Goal: Task Accomplishment & Management: Manage account settings

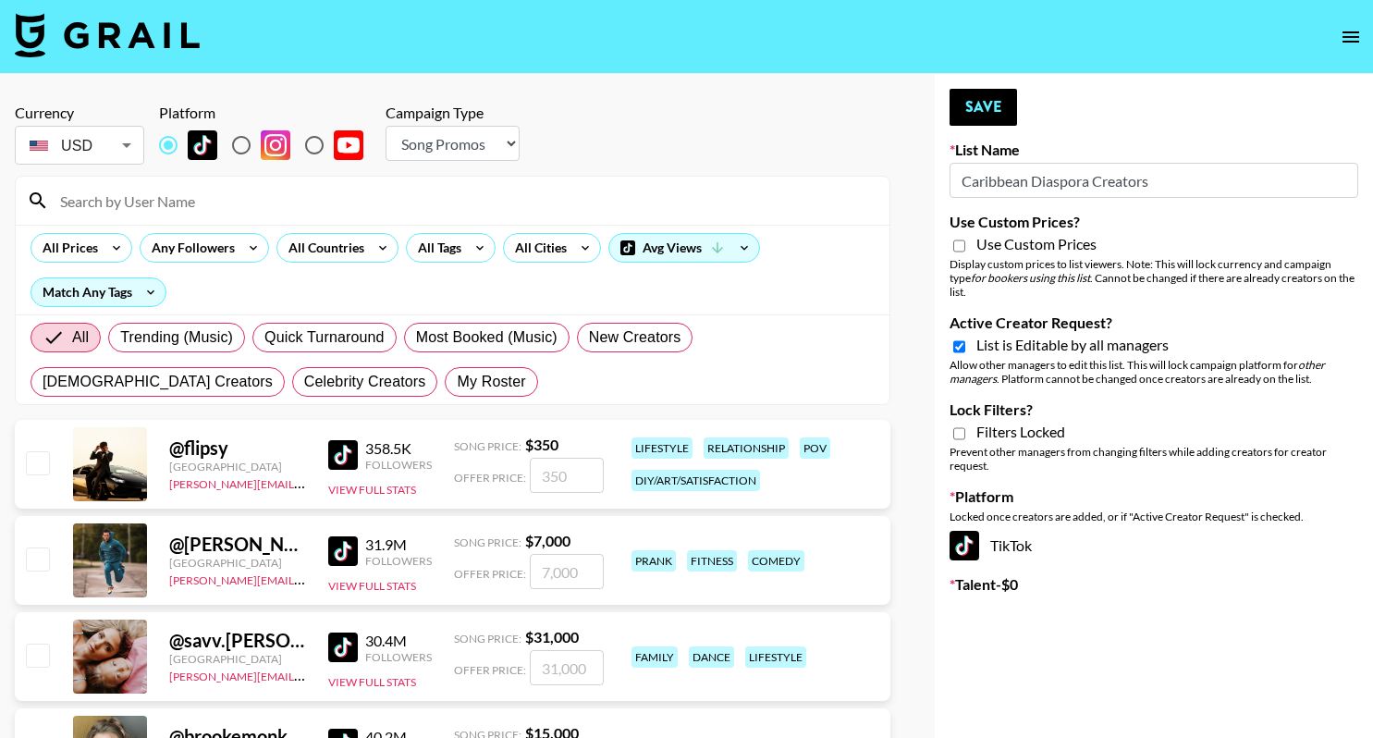
select select "Song"
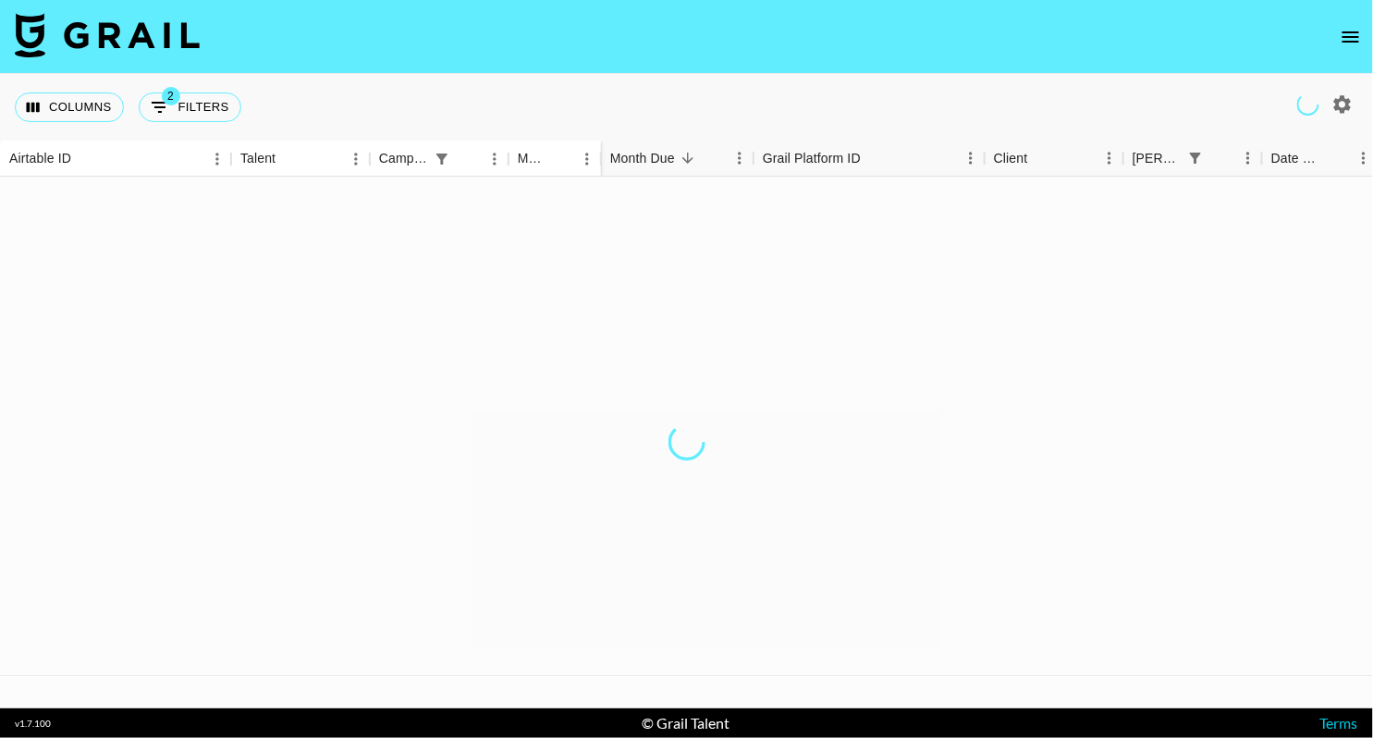
click at [1347, 30] on icon "open drawer" at bounding box center [1351, 37] width 22 height 22
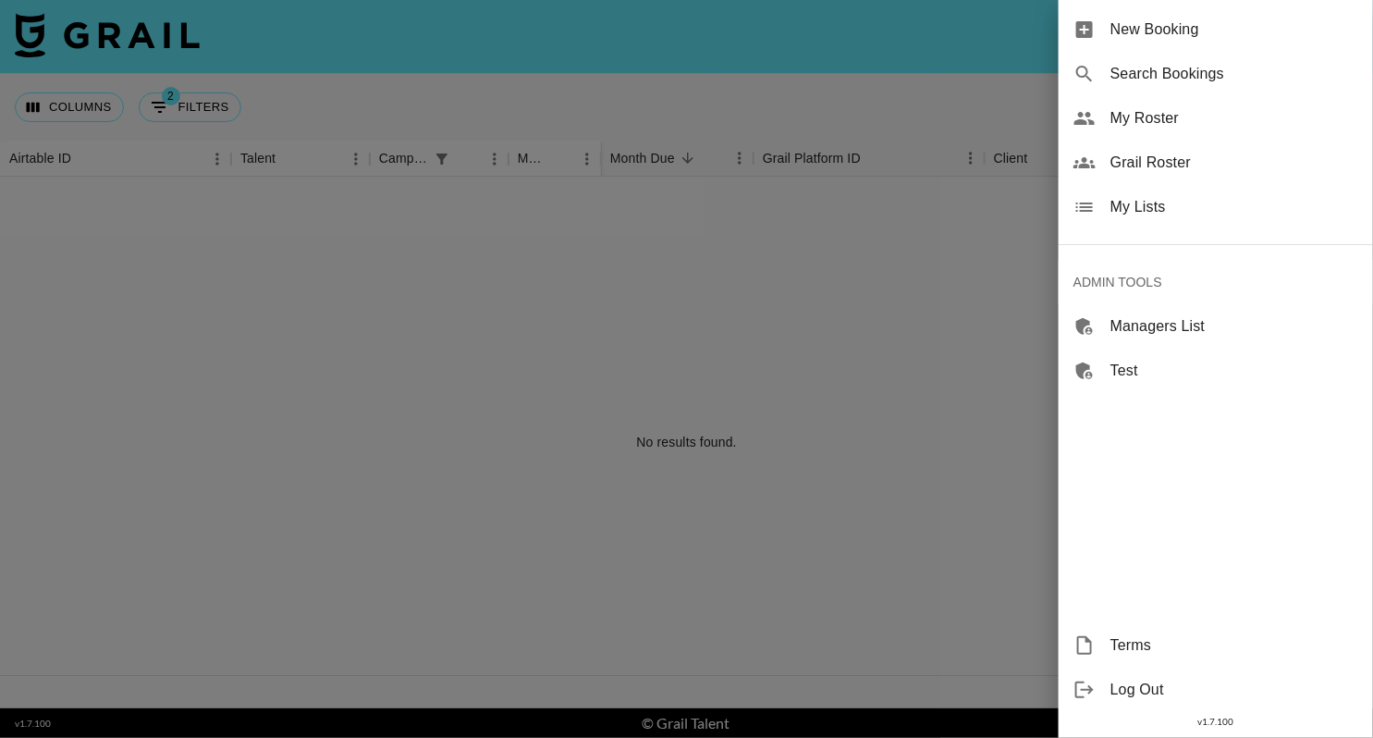
click at [1182, 200] on span "My Lists" at bounding box center [1235, 207] width 248 height 22
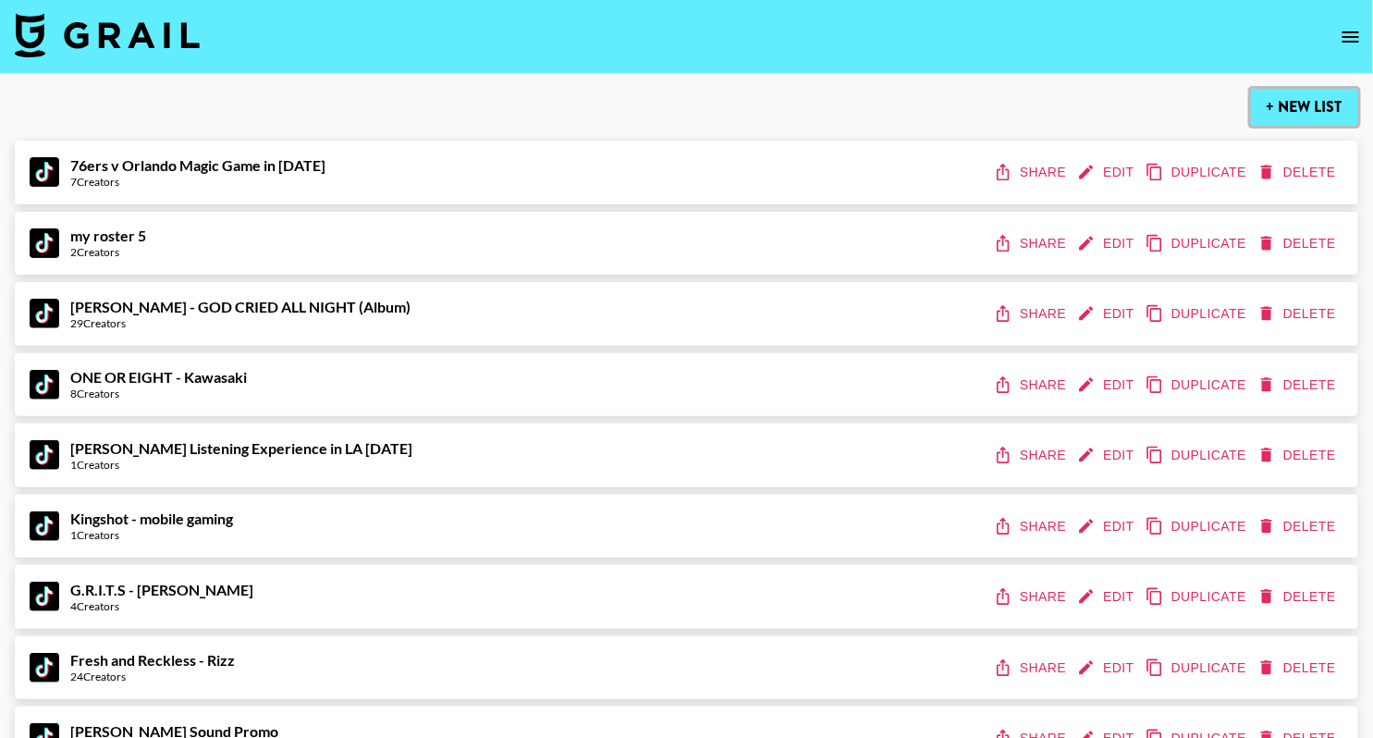
click at [1304, 104] on button "+ New List" at bounding box center [1304, 107] width 107 height 37
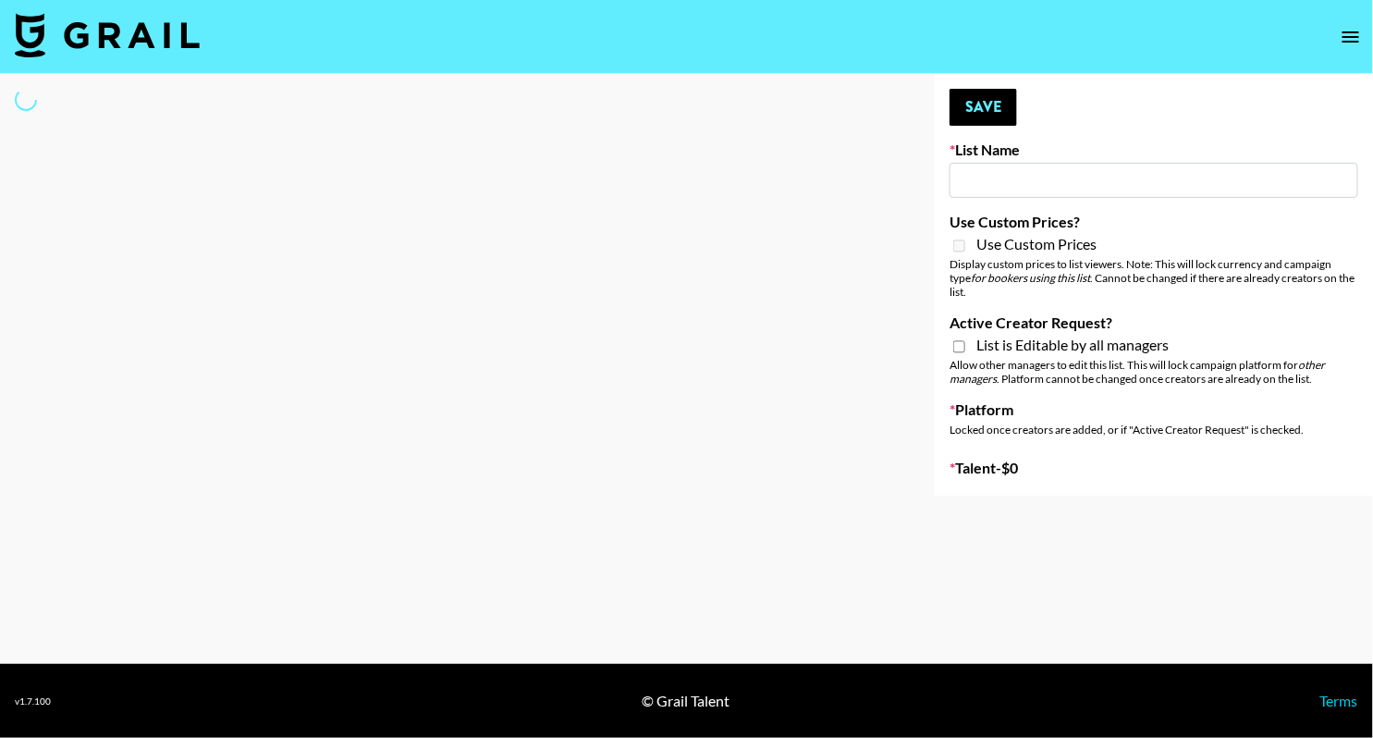
select select "Song"
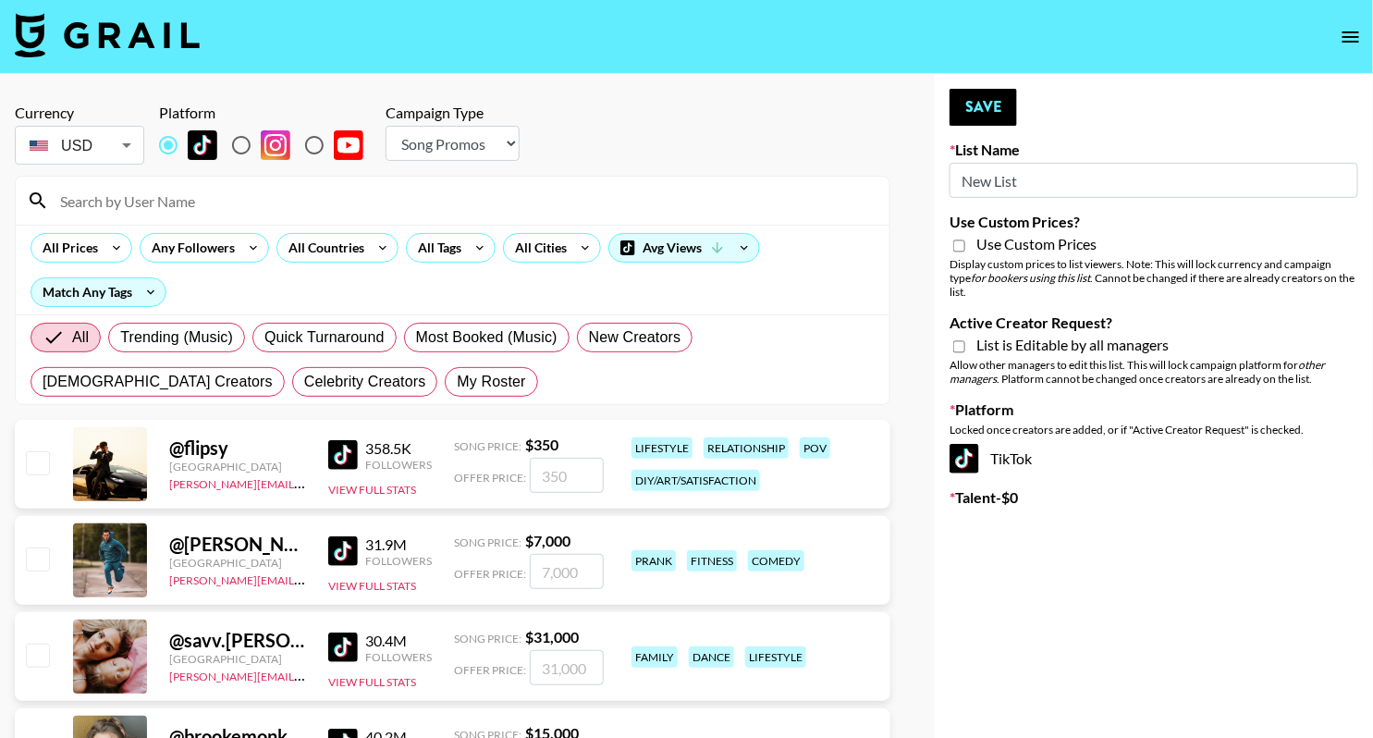
click at [1013, 183] on input "New List" at bounding box center [1154, 180] width 409 height 35
click at [1013, 184] on input "New List" at bounding box center [1154, 180] width 409 height 35
type input "London Fashion Week [DATE]"
click at [988, 339] on span "List is Editable by all managers" at bounding box center [1073, 345] width 192 height 18
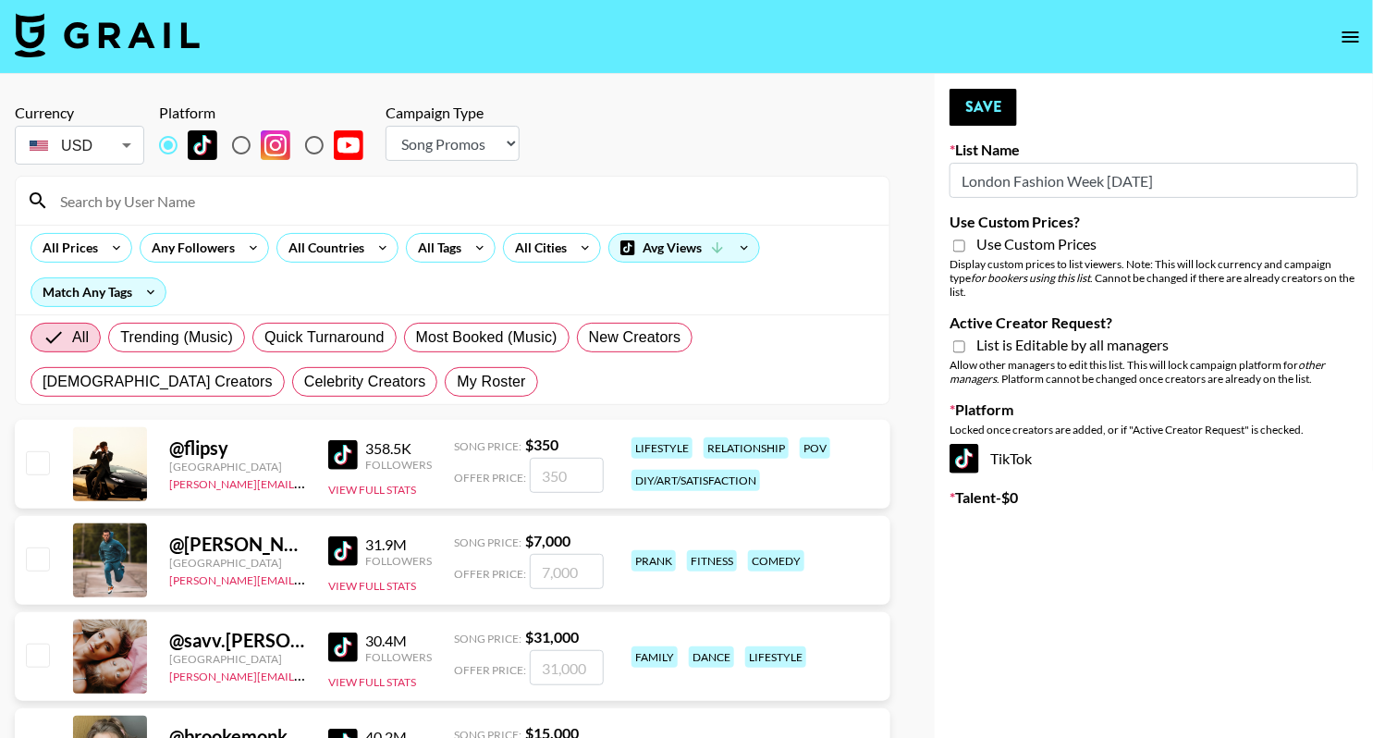
click at [965, 339] on input "Active Creator Request?" at bounding box center [959, 346] width 12 height 17
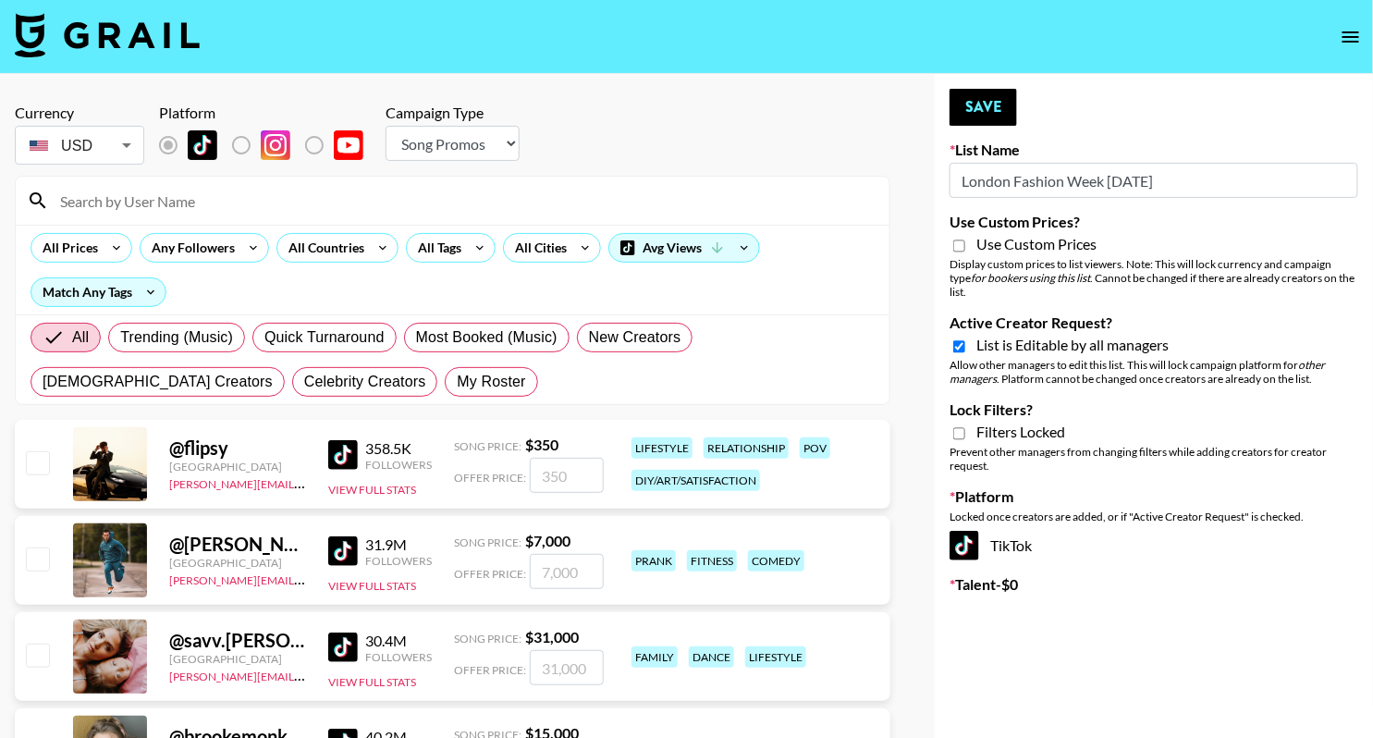
click at [991, 423] on span "Filters Locked" at bounding box center [1021, 432] width 89 height 18
click at [965, 355] on input "Active Creator Request?" at bounding box center [959, 346] width 12 height 17
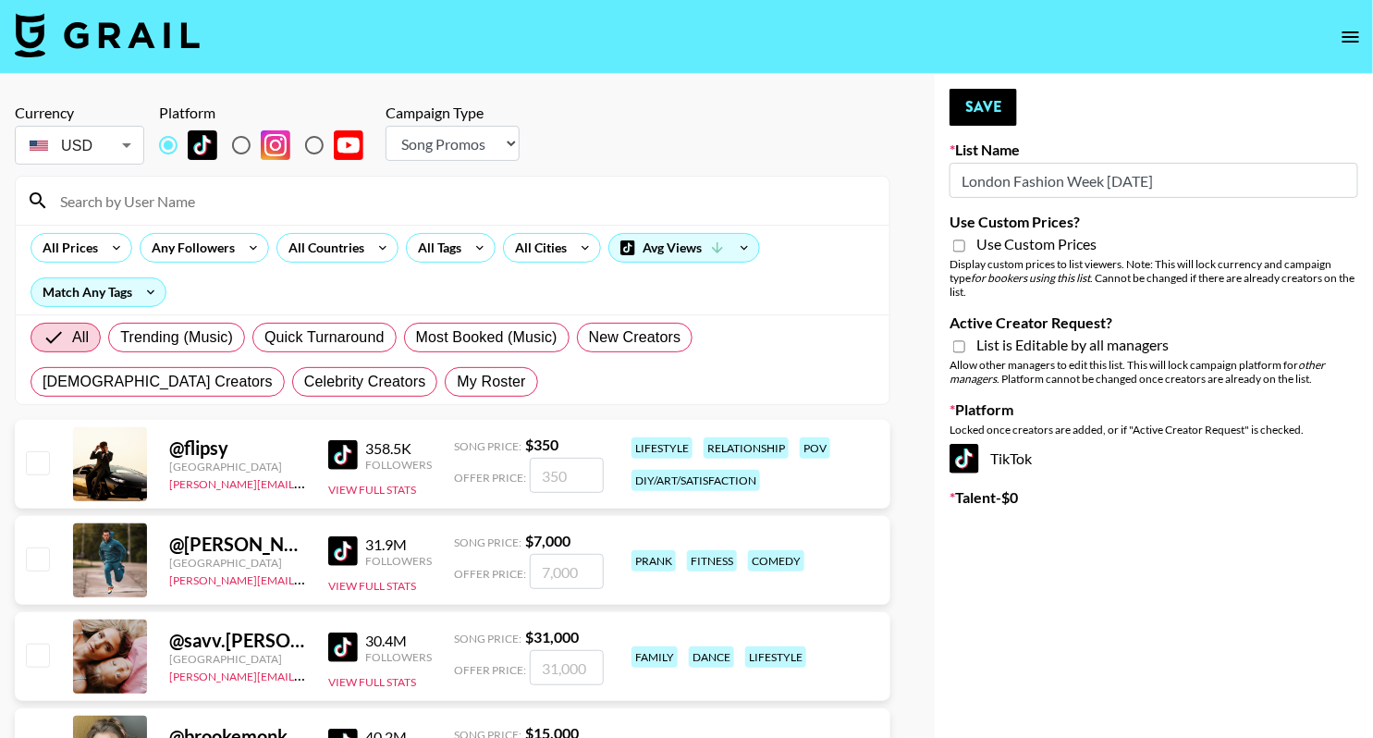
click at [989, 336] on span "List is Editable by all managers" at bounding box center [1073, 345] width 192 height 18
click at [965, 338] on input "Active Creator Request?" at bounding box center [959, 346] width 12 height 17
checkbox input "true"
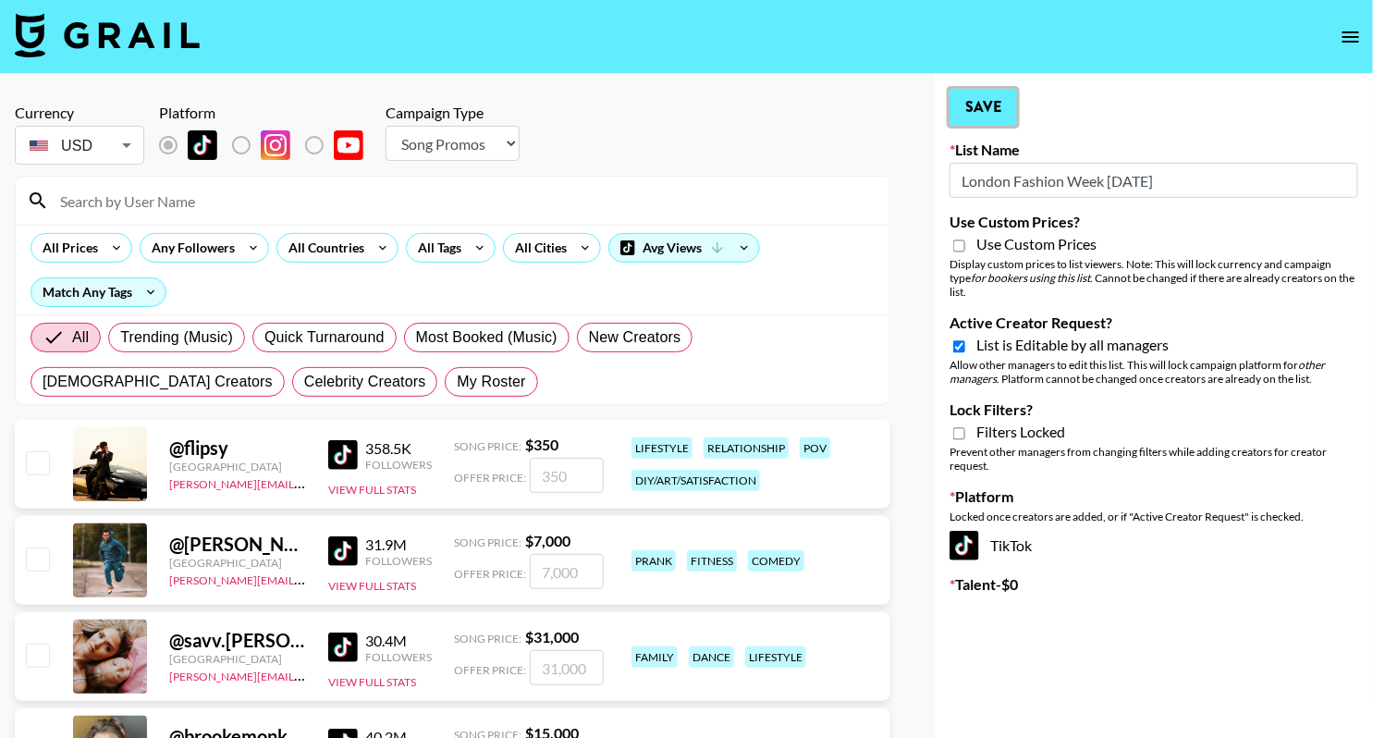
click at [987, 112] on button "Save" at bounding box center [984, 107] width 68 height 37
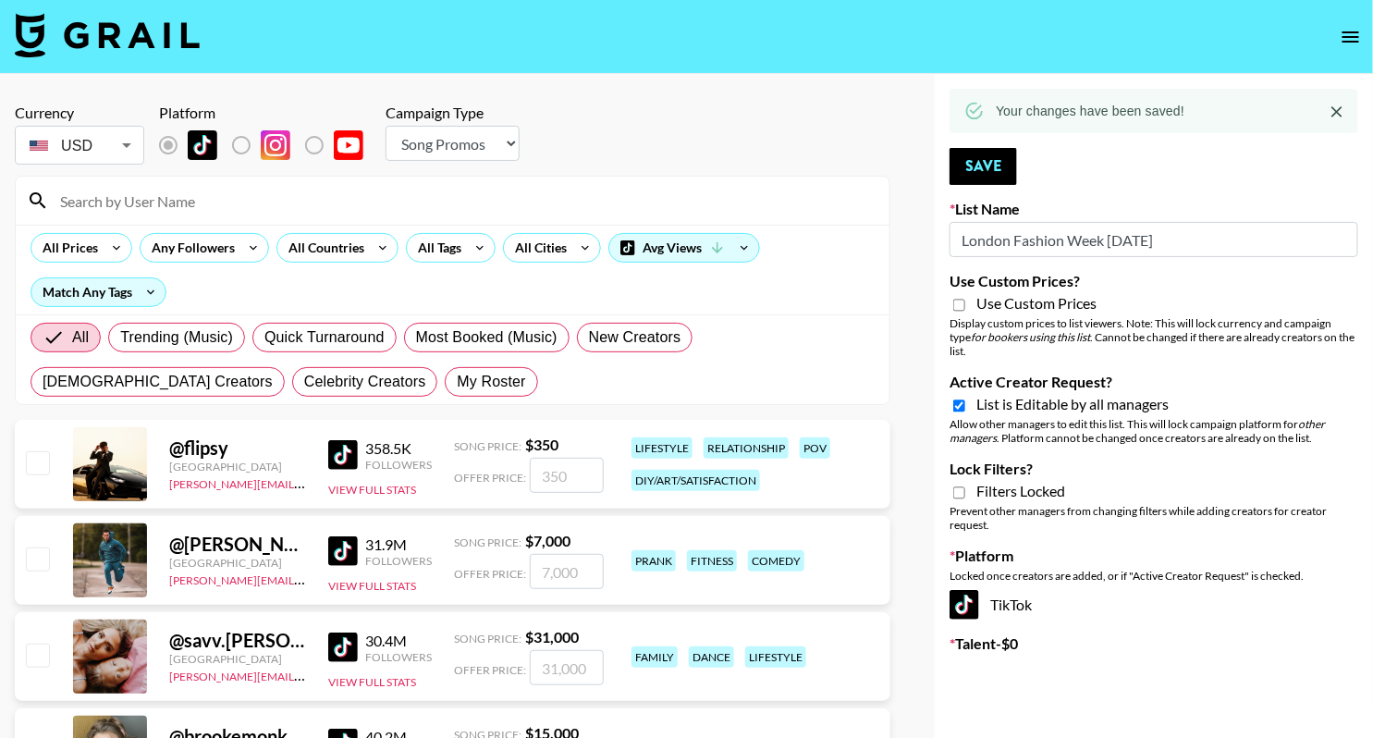
click at [827, 114] on div "Currency USD USD ​ Platform Campaign Type Choose Type... Song Promos Brand Prom…" at bounding box center [453, 136] width 876 height 65
drag, startPoint x: 1012, startPoint y: 234, endPoint x: 1235, endPoint y: 235, distance: 223.8
click at [1235, 235] on input "London Fashion Week [DATE]" at bounding box center [1154, 239] width 409 height 35
paste input "Fashion Week [DATE]"
type input "London Fashion Week [DATE]"
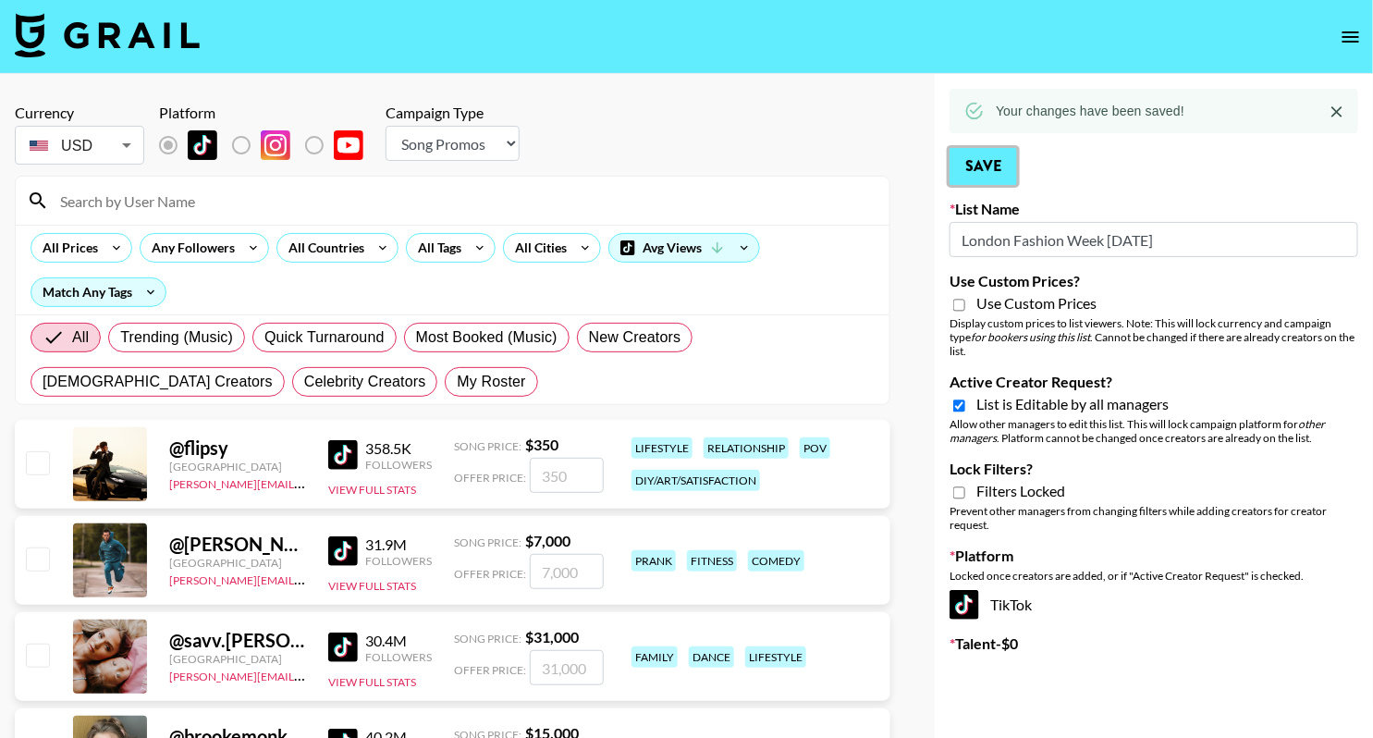
click at [985, 158] on button "Save" at bounding box center [984, 166] width 68 height 37
click at [1347, 33] on icon "open drawer" at bounding box center [1351, 37] width 22 height 22
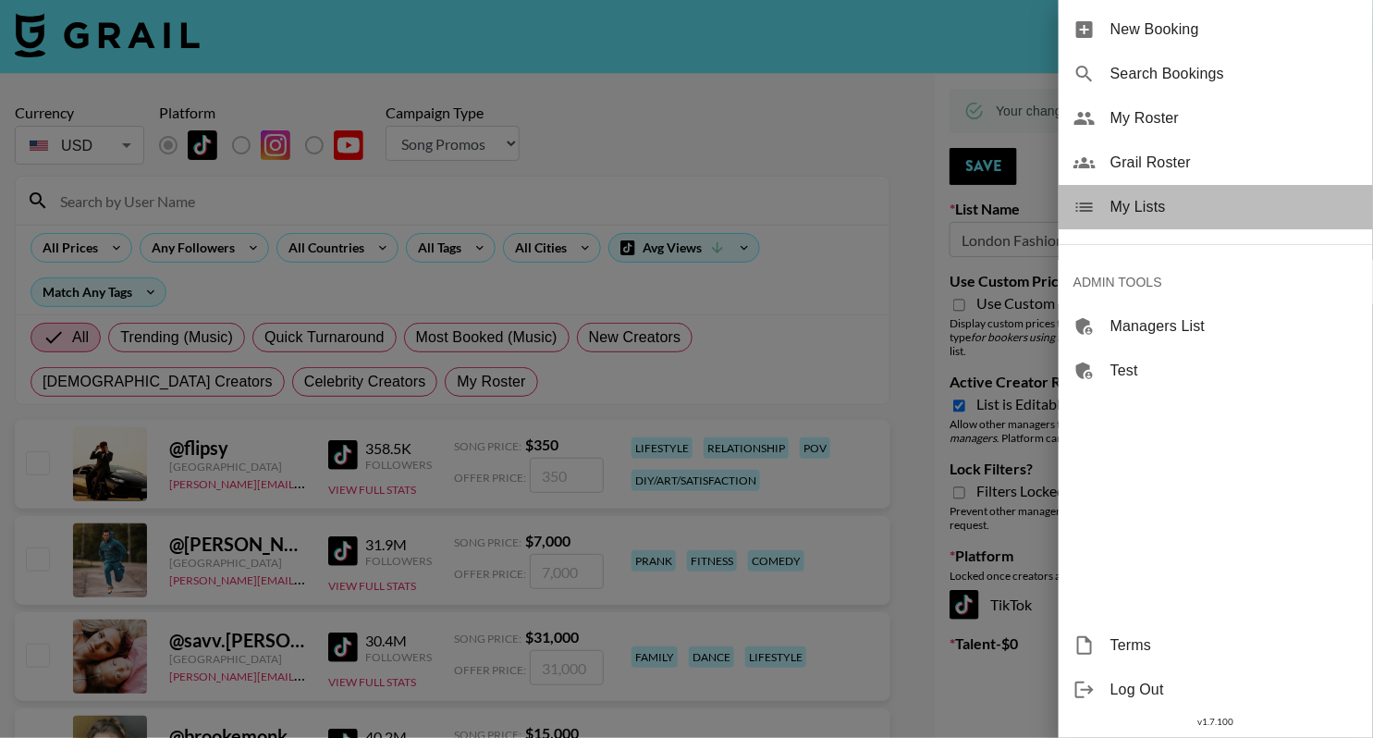
click at [1160, 209] on span "My Lists" at bounding box center [1235, 207] width 248 height 22
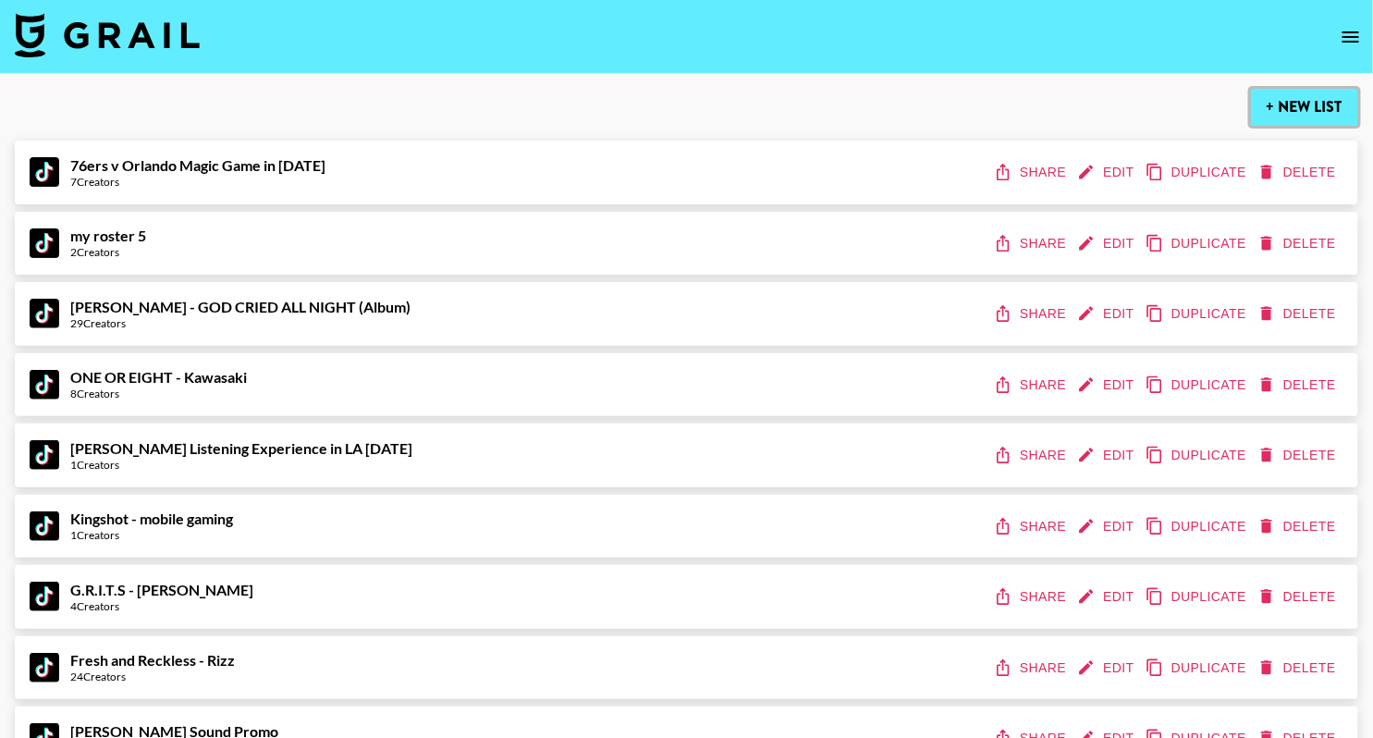
click at [1319, 105] on button "+ New List" at bounding box center [1304, 107] width 107 height 37
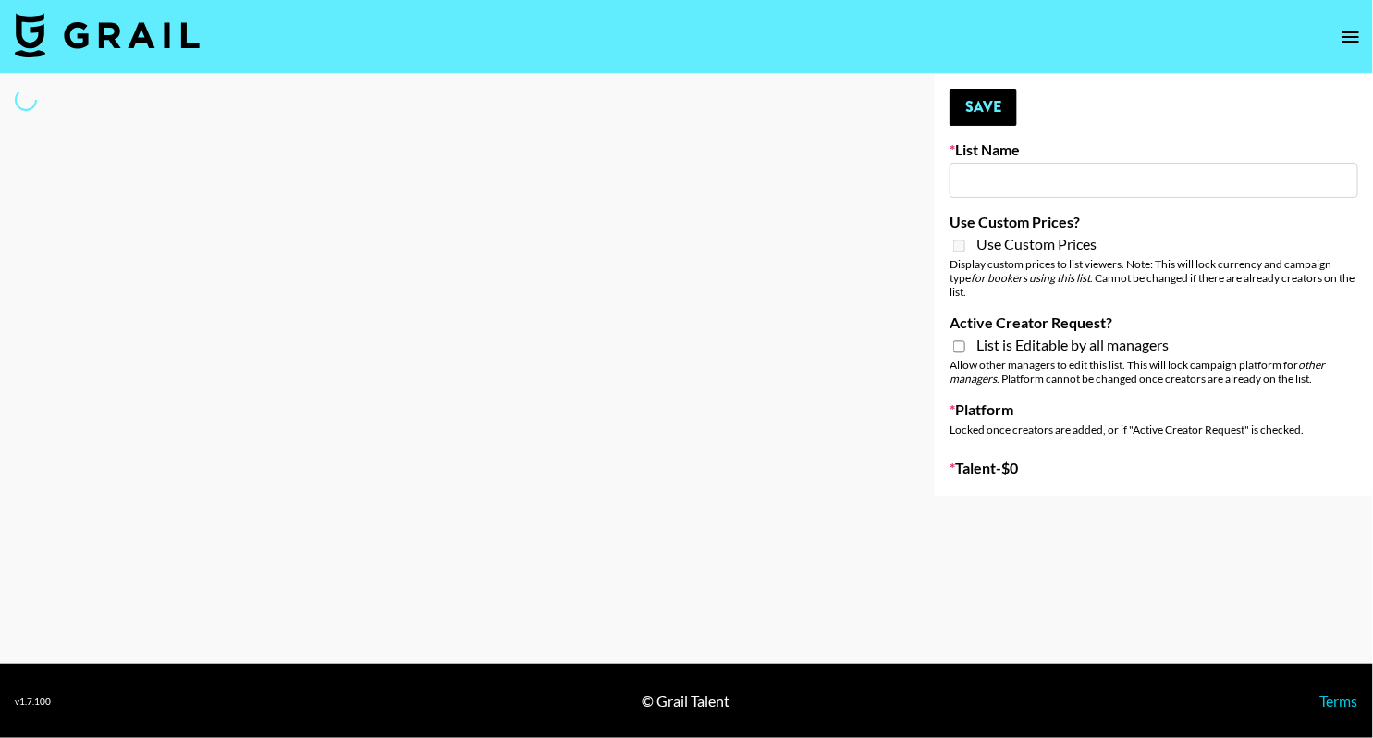
type input "New List"
select select "Song"
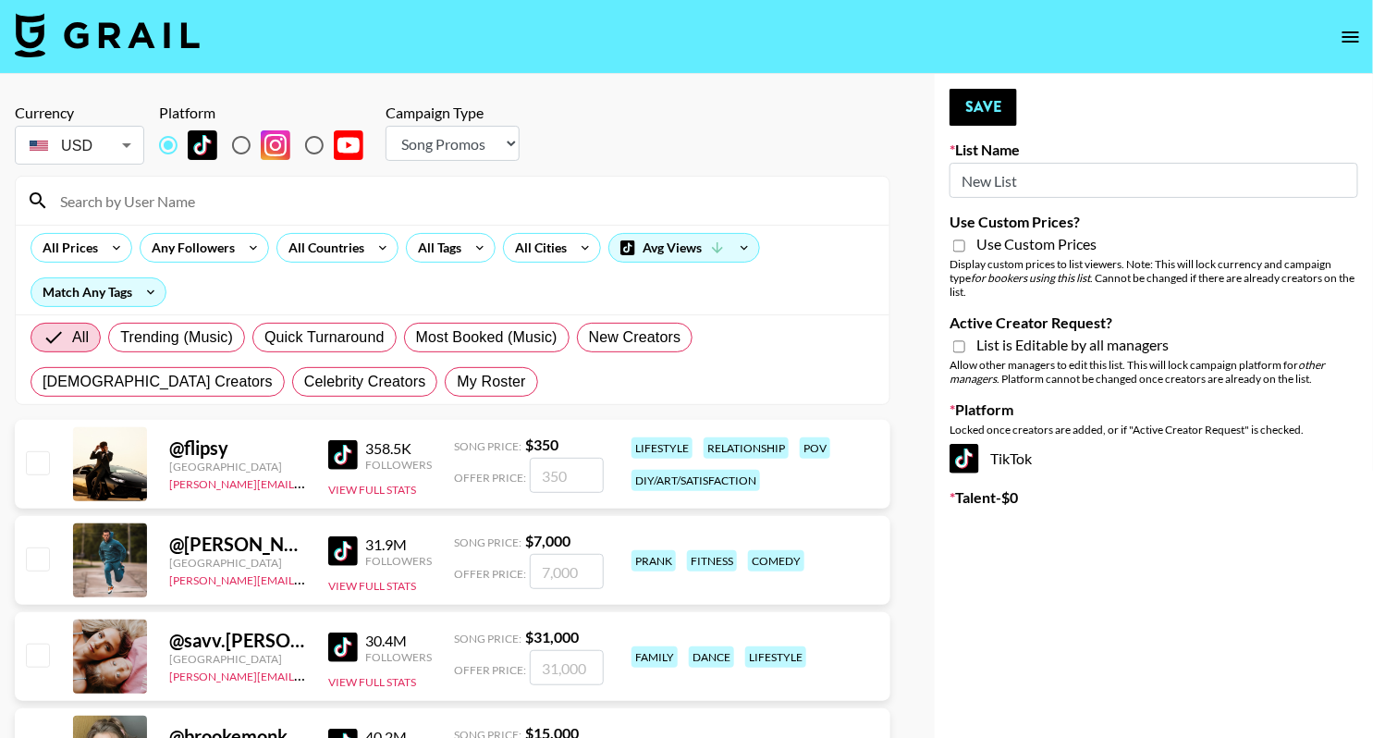
click at [1069, 177] on input "New List" at bounding box center [1154, 180] width 409 height 35
click at [1069, 178] on input "New List" at bounding box center [1154, 180] width 409 height 35
paste input "Fashion Week [DATE]"
click at [962, 178] on input "Fashion Week [DATE]" at bounding box center [1154, 180] width 409 height 35
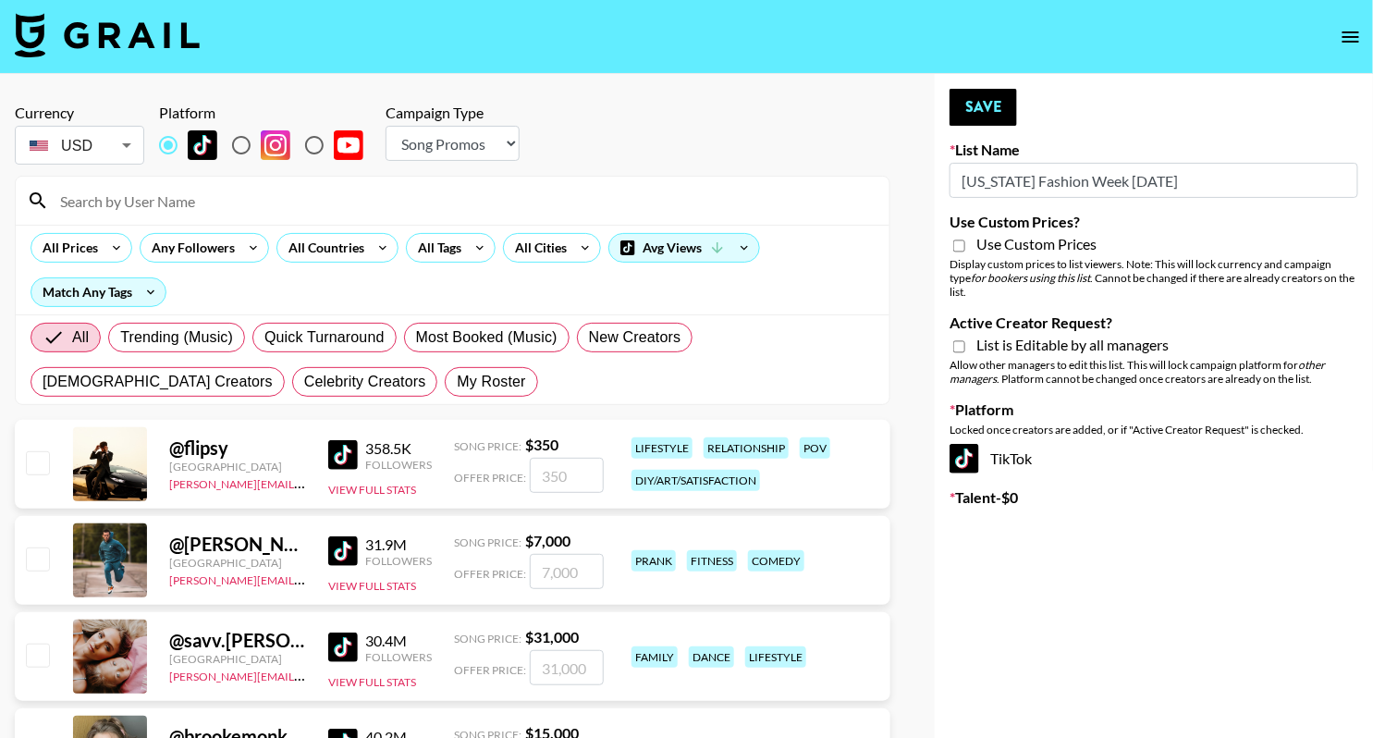
type input "[US_STATE] Fashion Week [DATE]"
click at [985, 336] on span "List is Editable by all managers" at bounding box center [1073, 345] width 192 height 18
click at [965, 338] on input "Active Creator Request?" at bounding box center [959, 346] width 12 height 17
checkbox input "true"
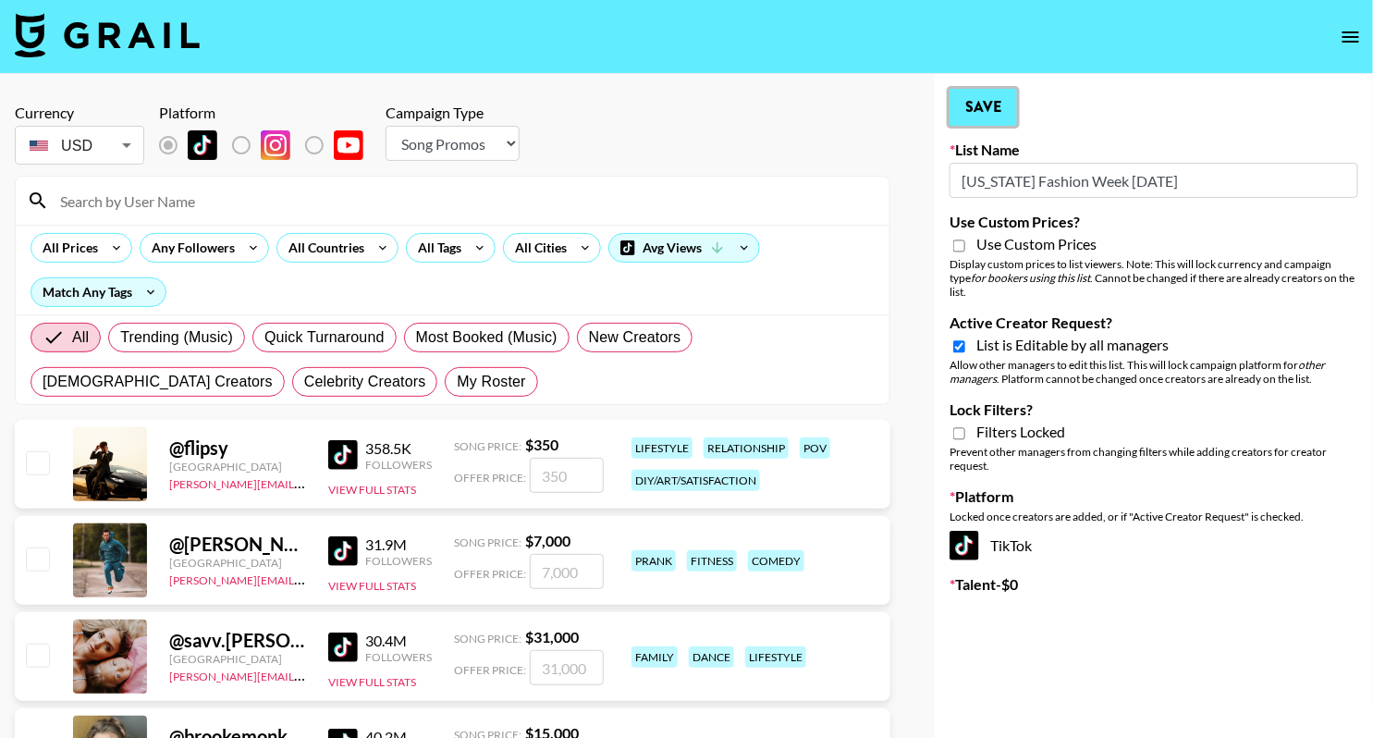
click at [985, 119] on button "Save" at bounding box center [984, 107] width 68 height 37
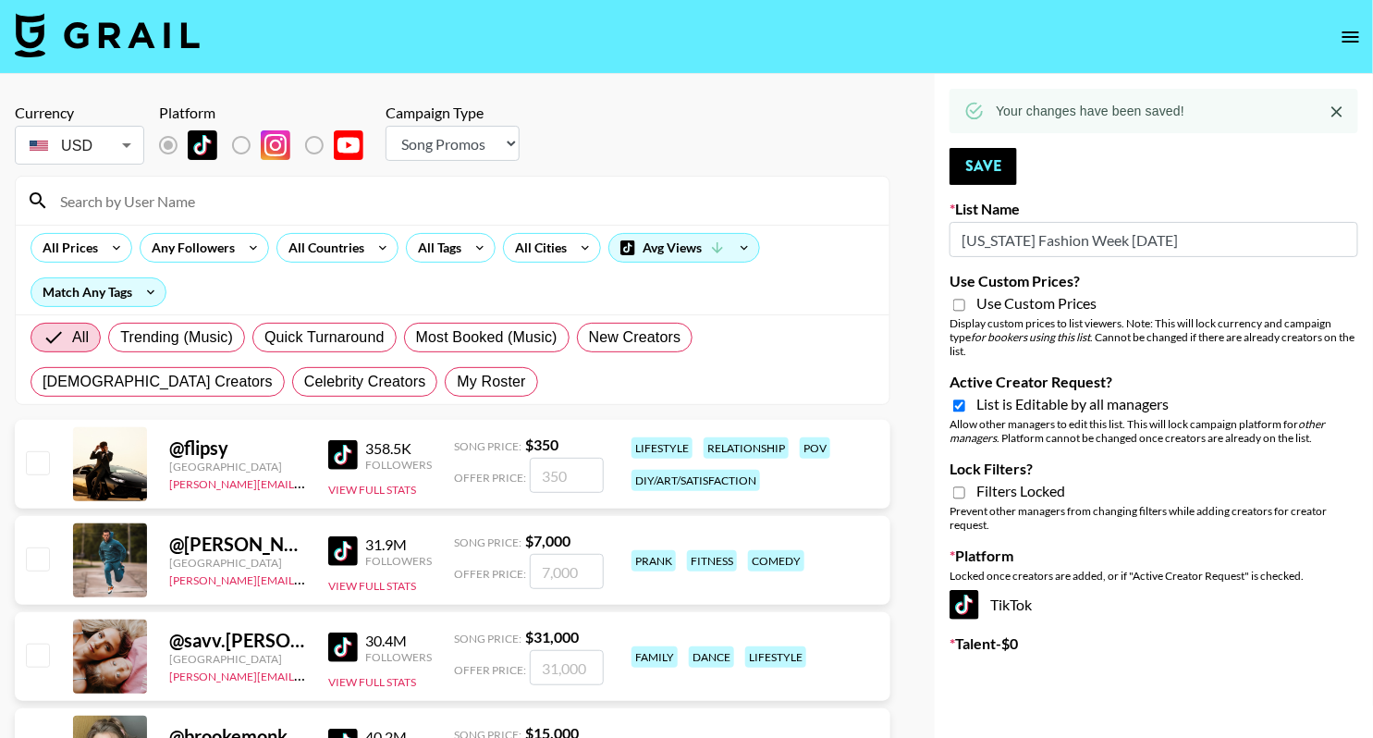
drag, startPoint x: 1031, startPoint y: 242, endPoint x: 1189, endPoint y: 237, distance: 158.2
click at [1189, 237] on input "[US_STATE] Fashion Week [DATE]" at bounding box center [1154, 239] width 409 height 35
click at [1355, 42] on icon "open drawer" at bounding box center [1351, 37] width 22 height 22
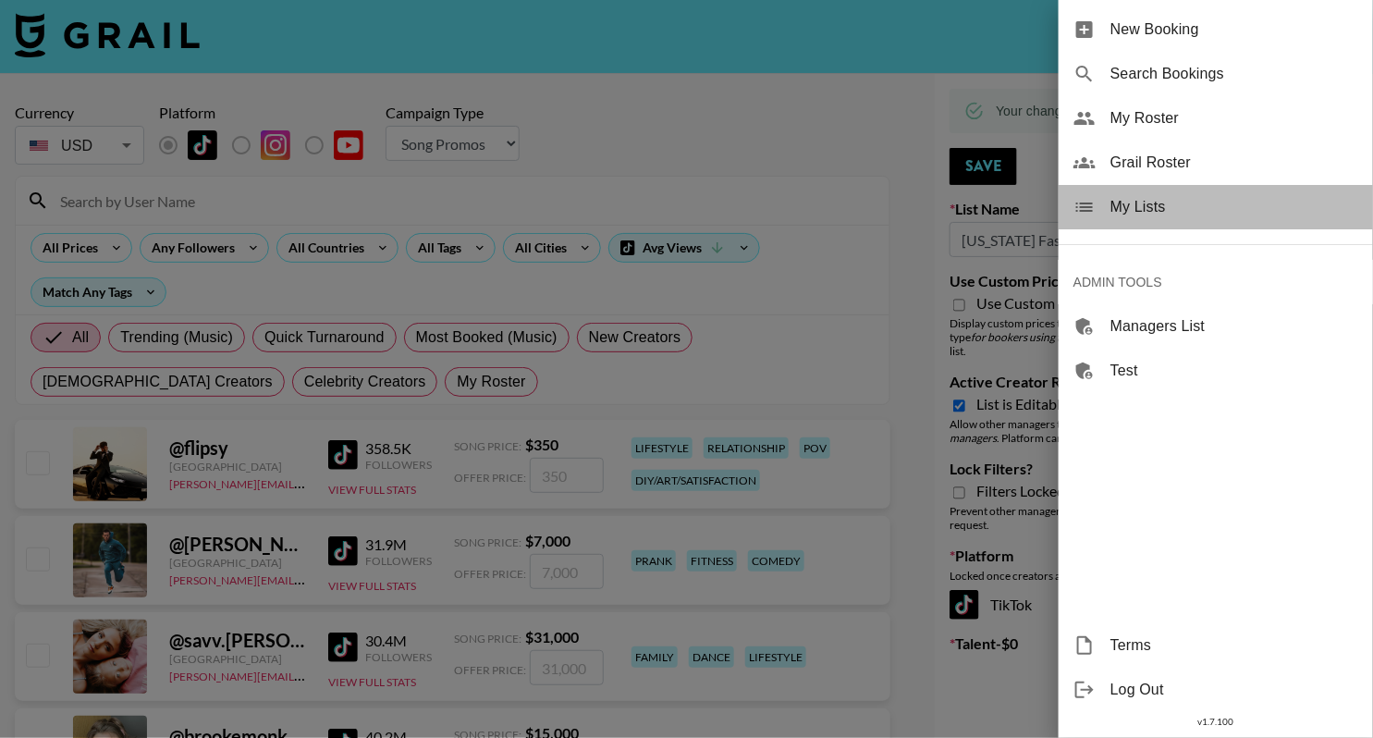
click at [1140, 211] on span "My Lists" at bounding box center [1235, 207] width 248 height 22
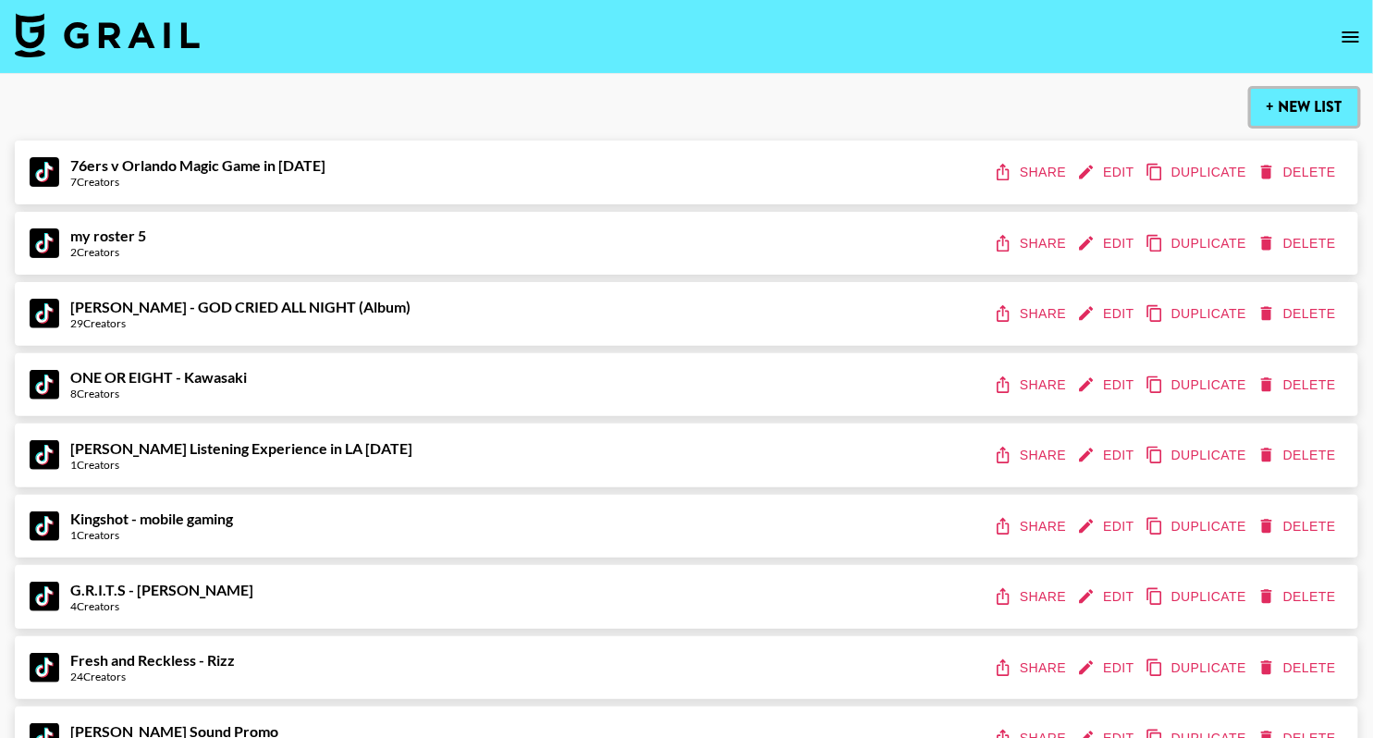
click at [1292, 100] on button "+ New List" at bounding box center [1304, 107] width 107 height 37
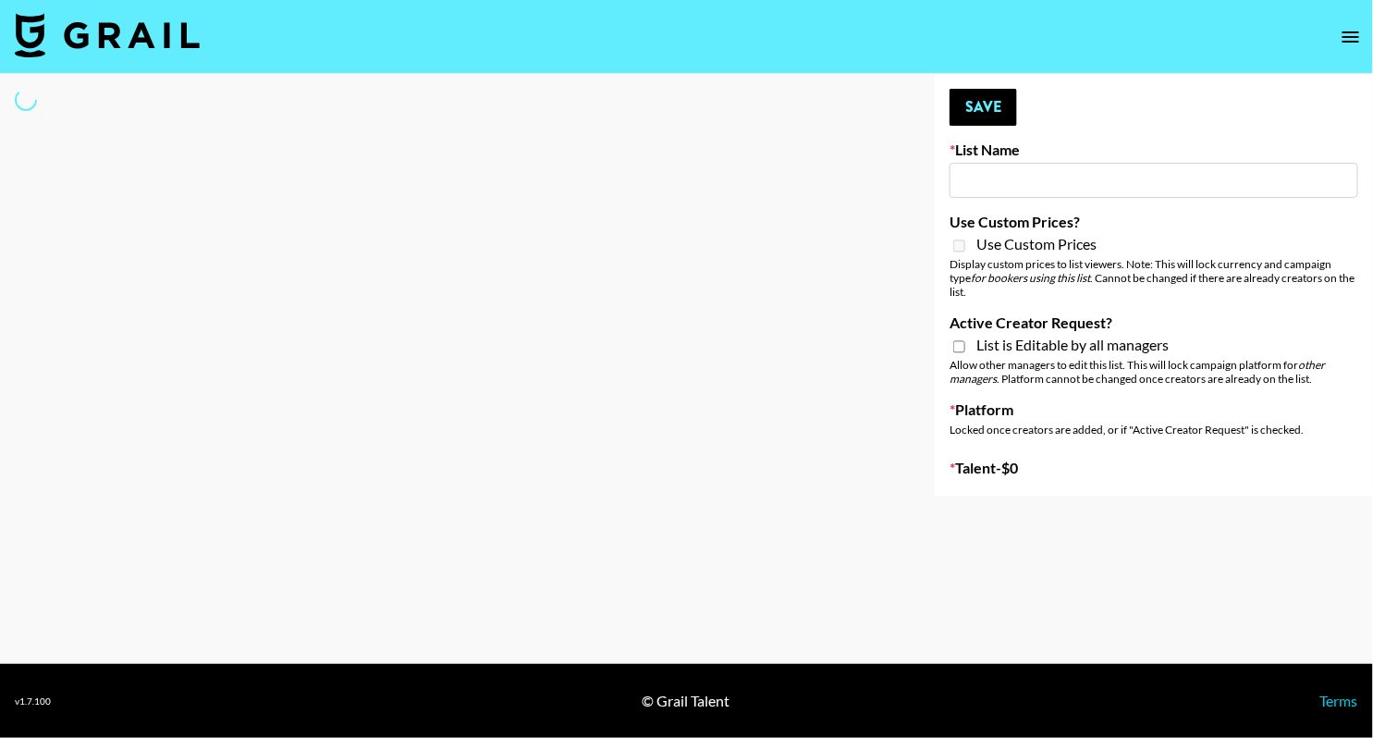
type input "New List"
select select "Song"
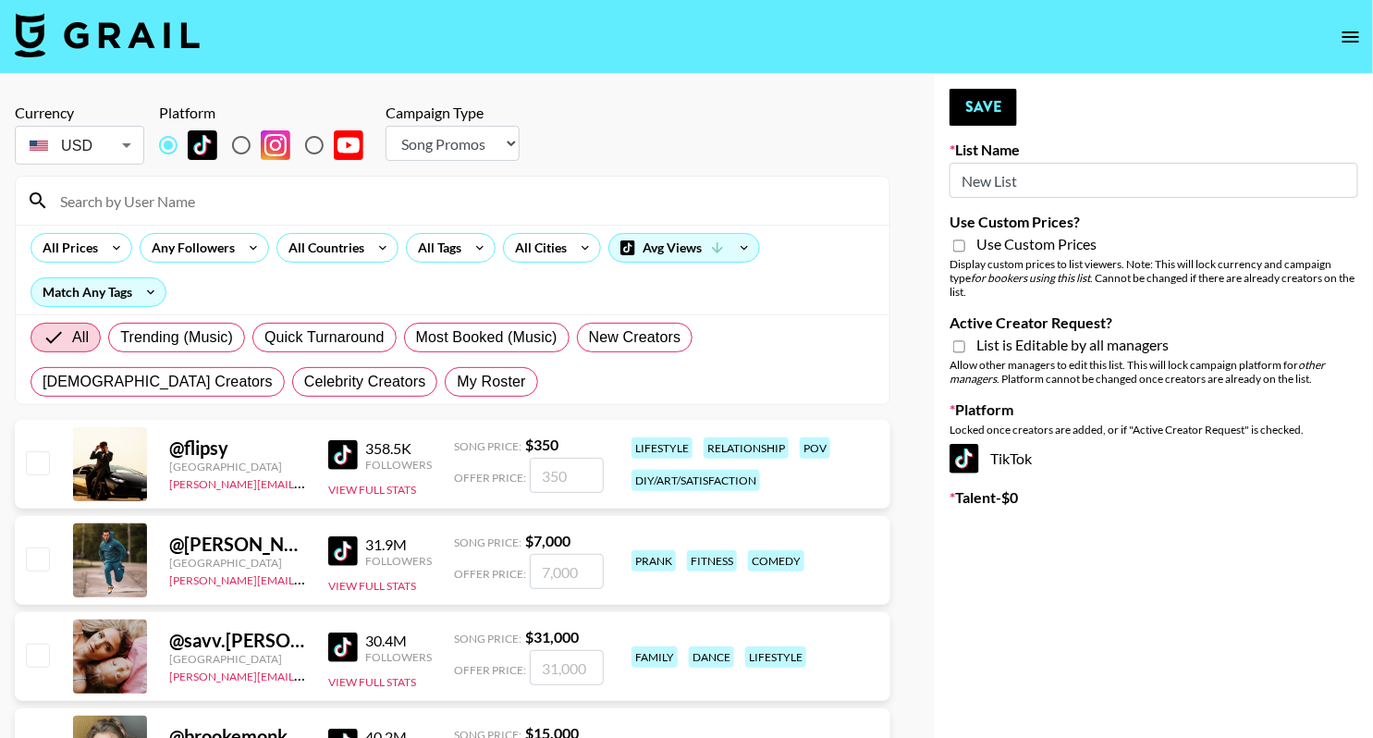
click at [1089, 181] on input "New List" at bounding box center [1154, 180] width 409 height 35
paste input "Fashion Week [DATE]"
click at [963, 178] on input "Fashion Week [DATE]" at bounding box center [1154, 180] width 409 height 35
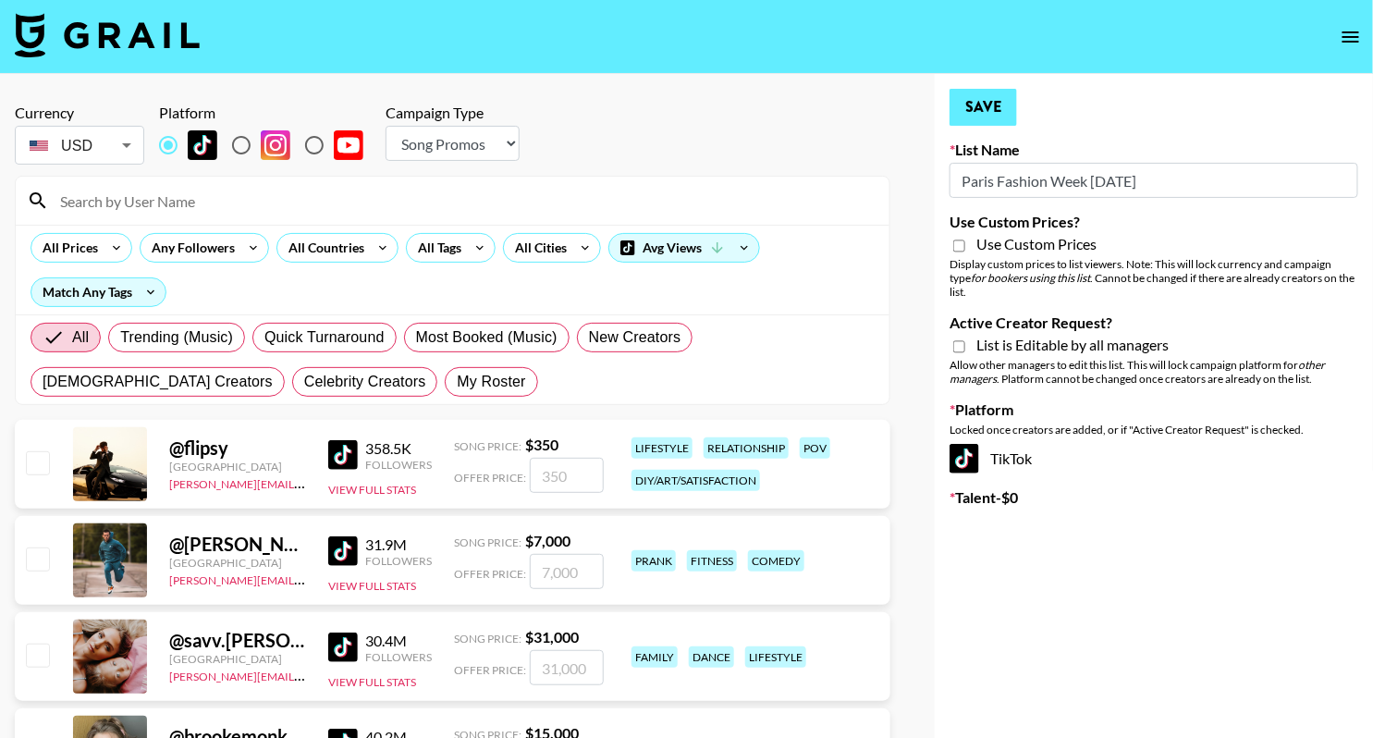
type input "Paris Fashion Week [DATE]"
click at [984, 123] on button "Save" at bounding box center [984, 107] width 68 height 37
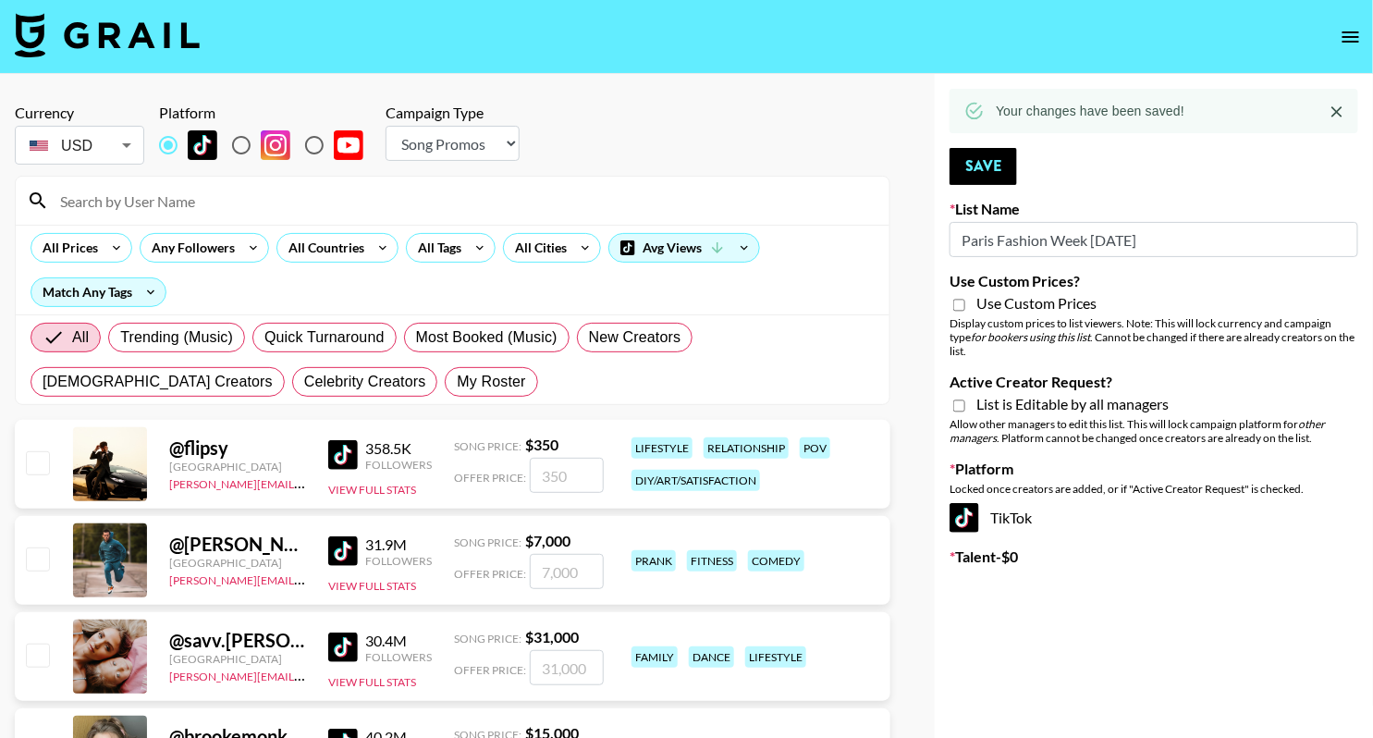
click at [1002, 399] on div "List is Editable by all managers" at bounding box center [1154, 406] width 409 height 22
click at [999, 395] on span "List is Editable by all managers" at bounding box center [1073, 404] width 192 height 18
click at [965, 398] on input "Active Creator Request?" at bounding box center [959, 406] width 12 height 17
checkbox input "true"
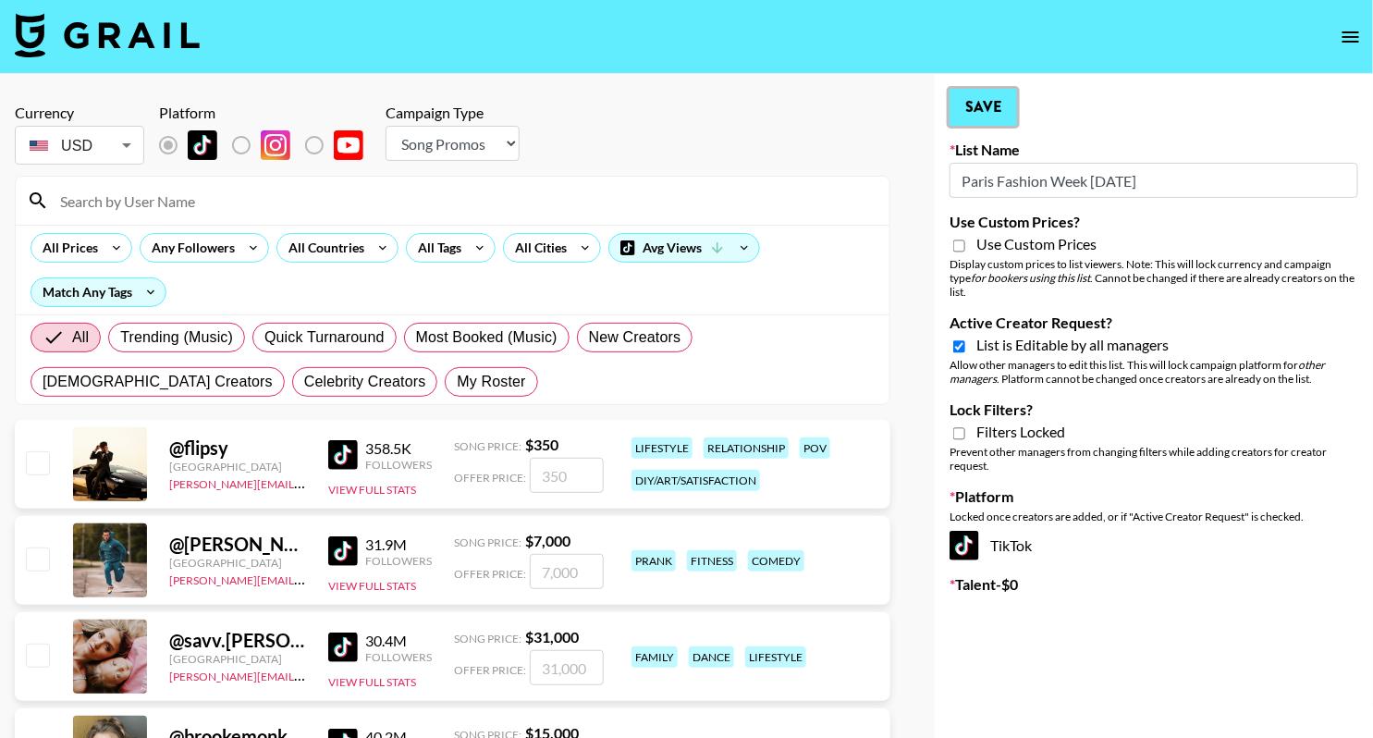
click at [977, 119] on button "Save" at bounding box center [984, 107] width 68 height 37
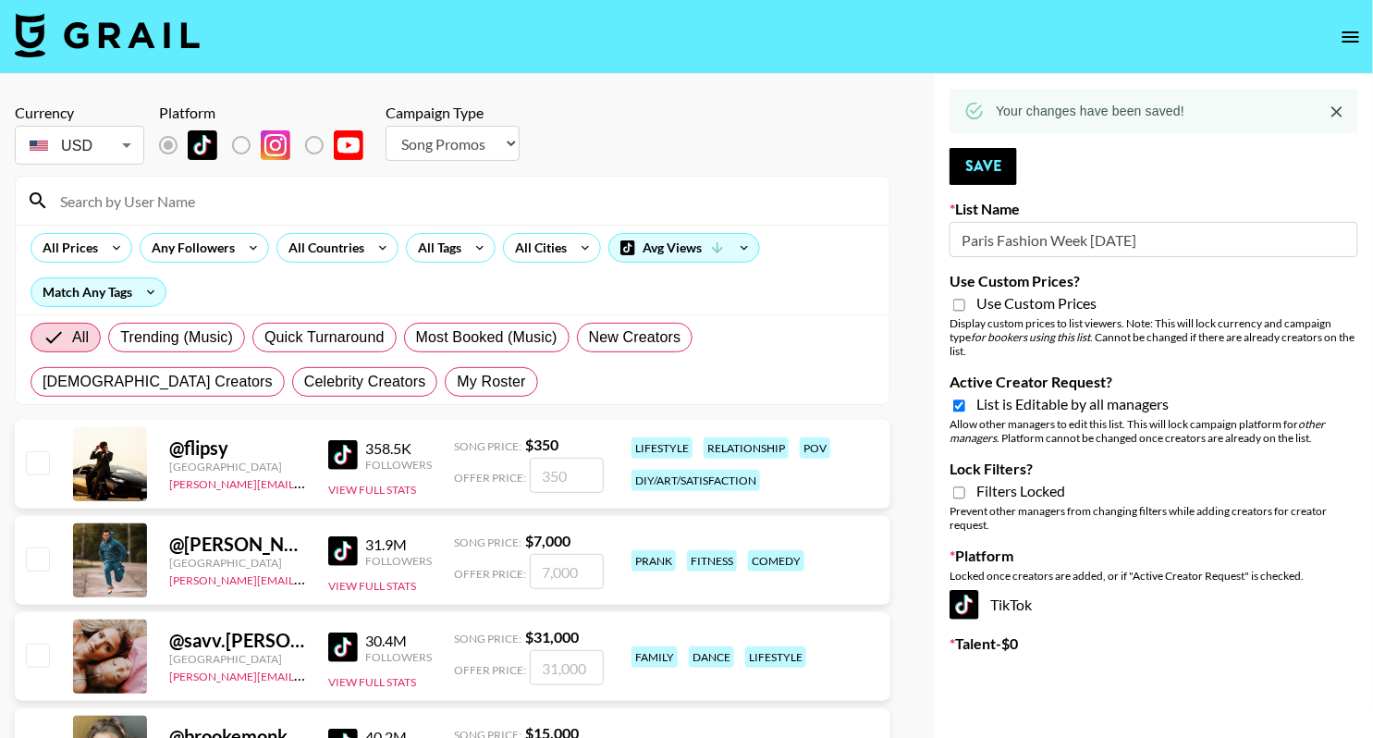
drag, startPoint x: 997, startPoint y: 239, endPoint x: 1153, endPoint y: 237, distance: 156.3
click at [1153, 238] on input "Paris Fashion Week [DATE]" at bounding box center [1154, 239] width 409 height 35
click at [1356, 31] on icon "open drawer" at bounding box center [1351, 36] width 17 height 11
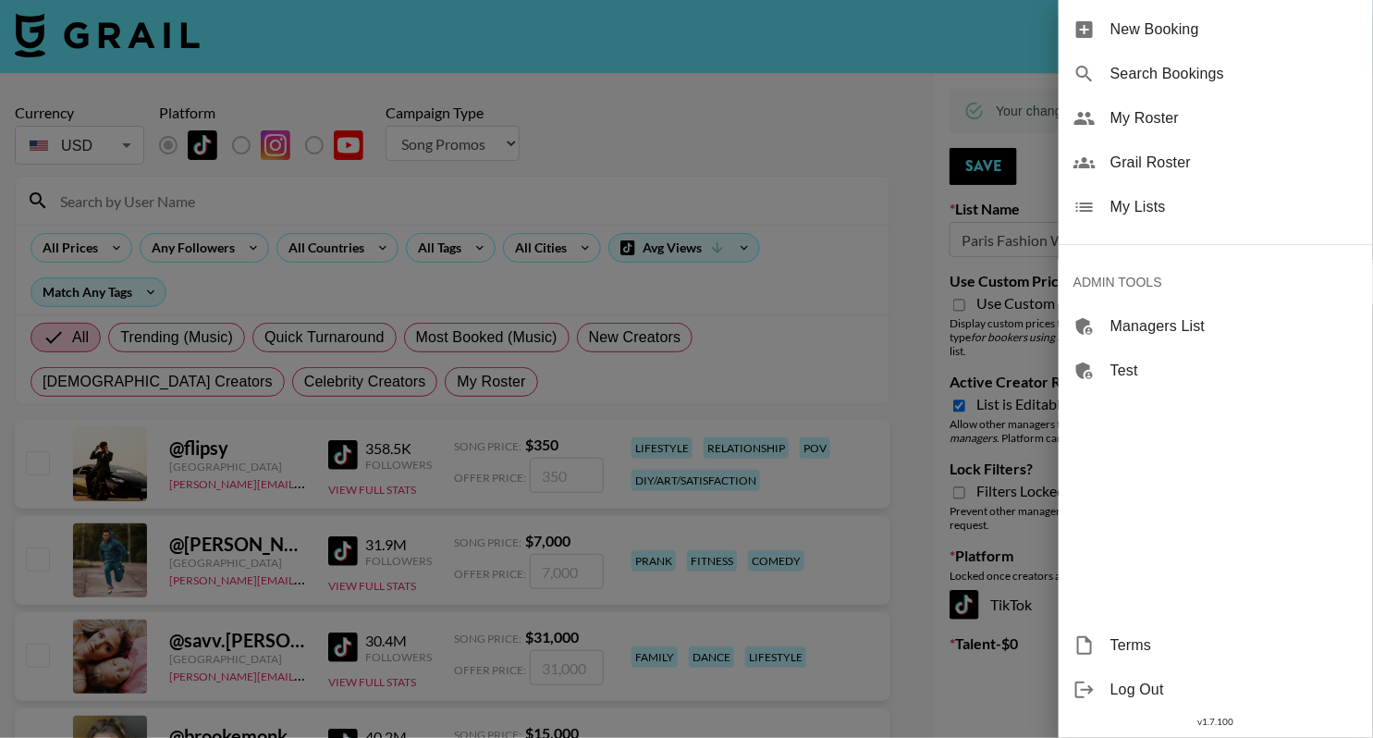
click at [1155, 215] on span "My Lists" at bounding box center [1235, 207] width 248 height 22
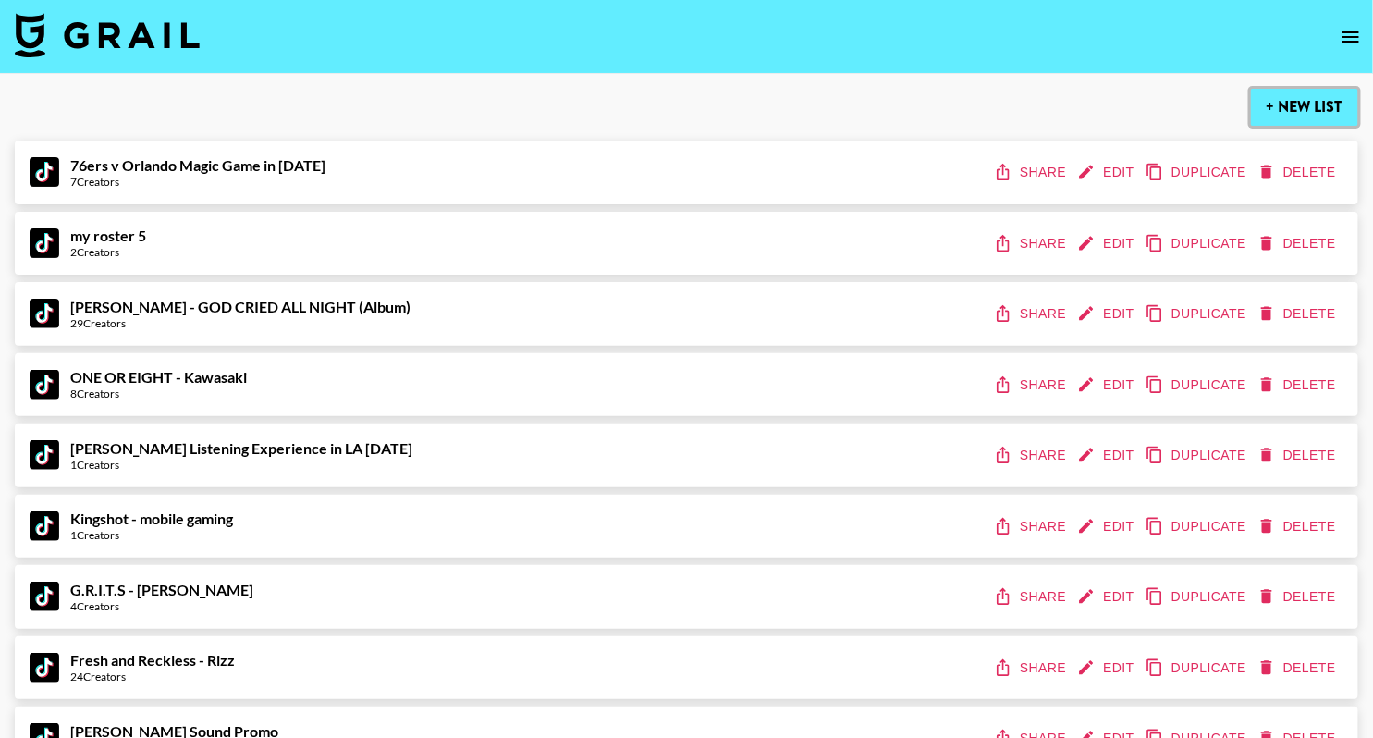
click at [1306, 104] on button "+ New List" at bounding box center [1304, 107] width 107 height 37
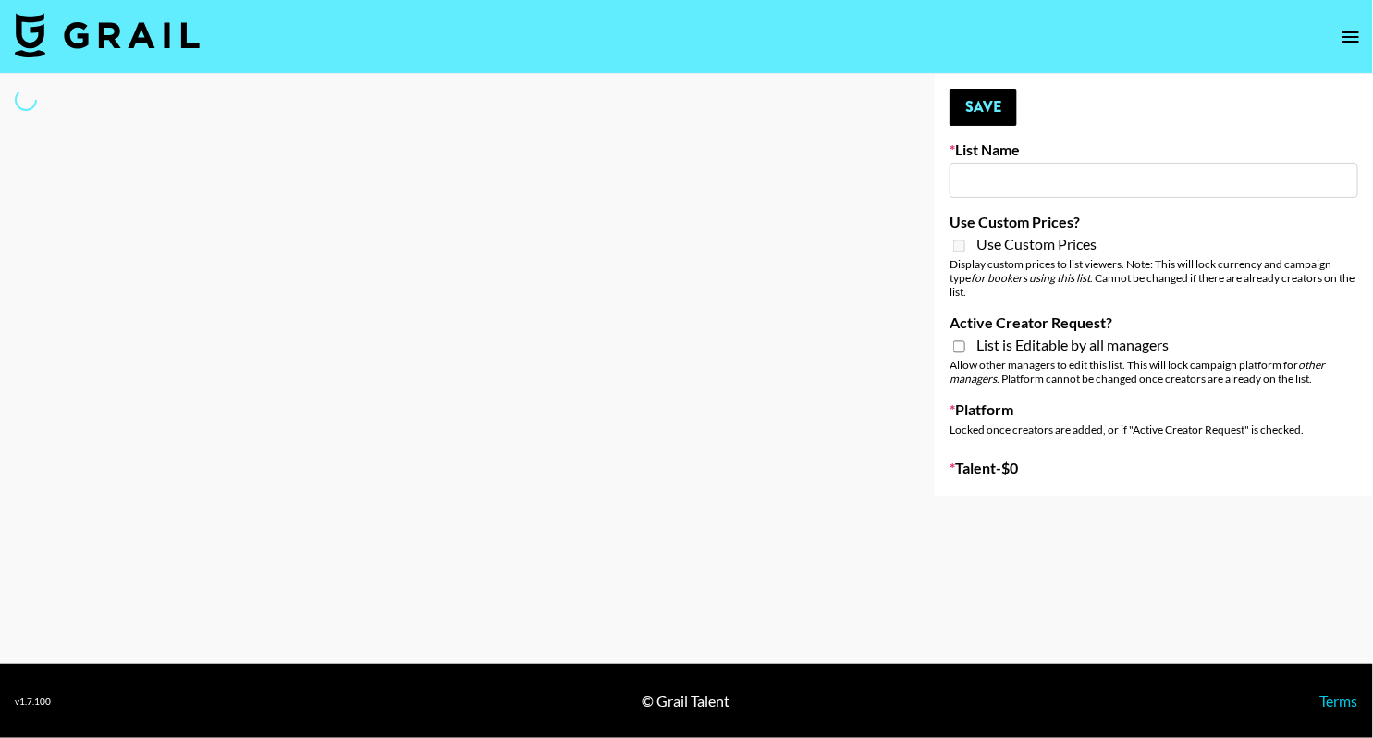
type input "New List"
select select "Song"
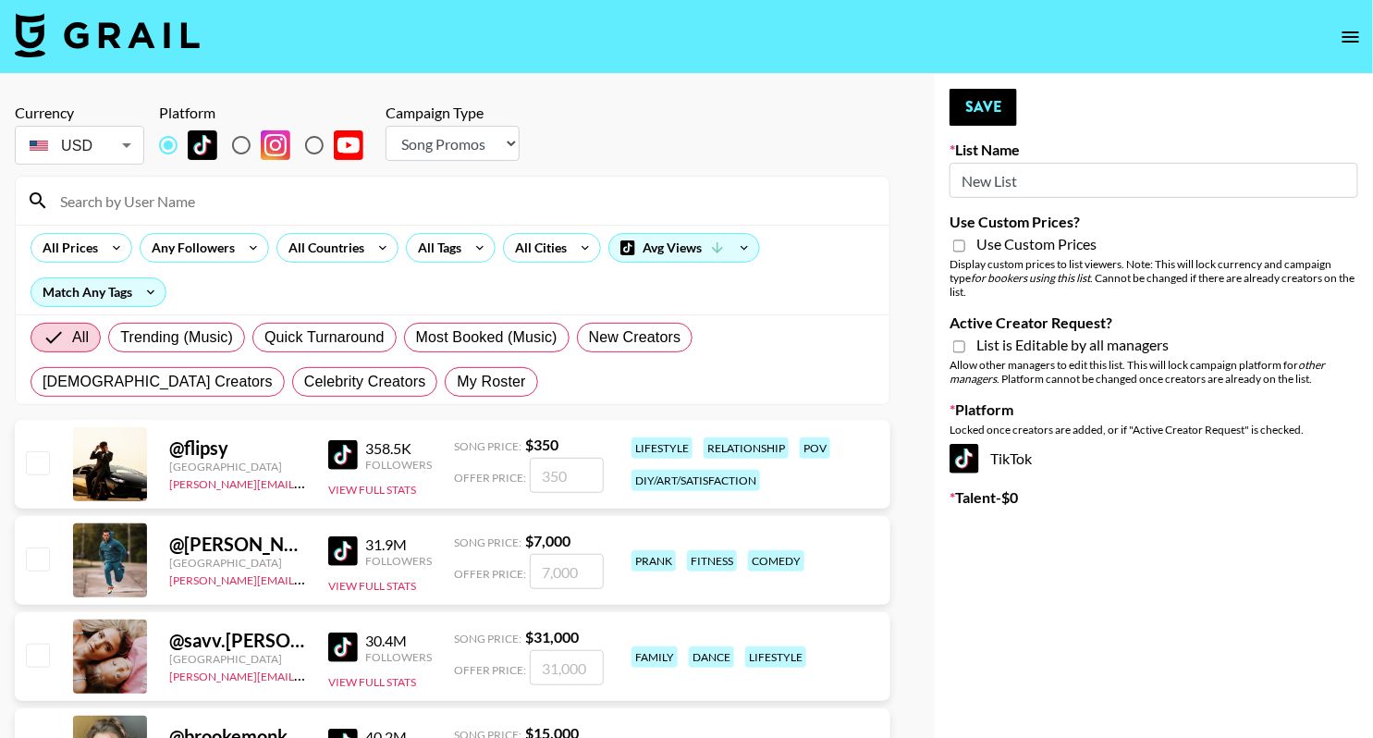
click at [1044, 188] on input "New List" at bounding box center [1154, 180] width 409 height 35
paste input "Fashion Week [DATE]"
click at [960, 182] on input "Fashion Week [DATE]" at bounding box center [1154, 180] width 409 height 35
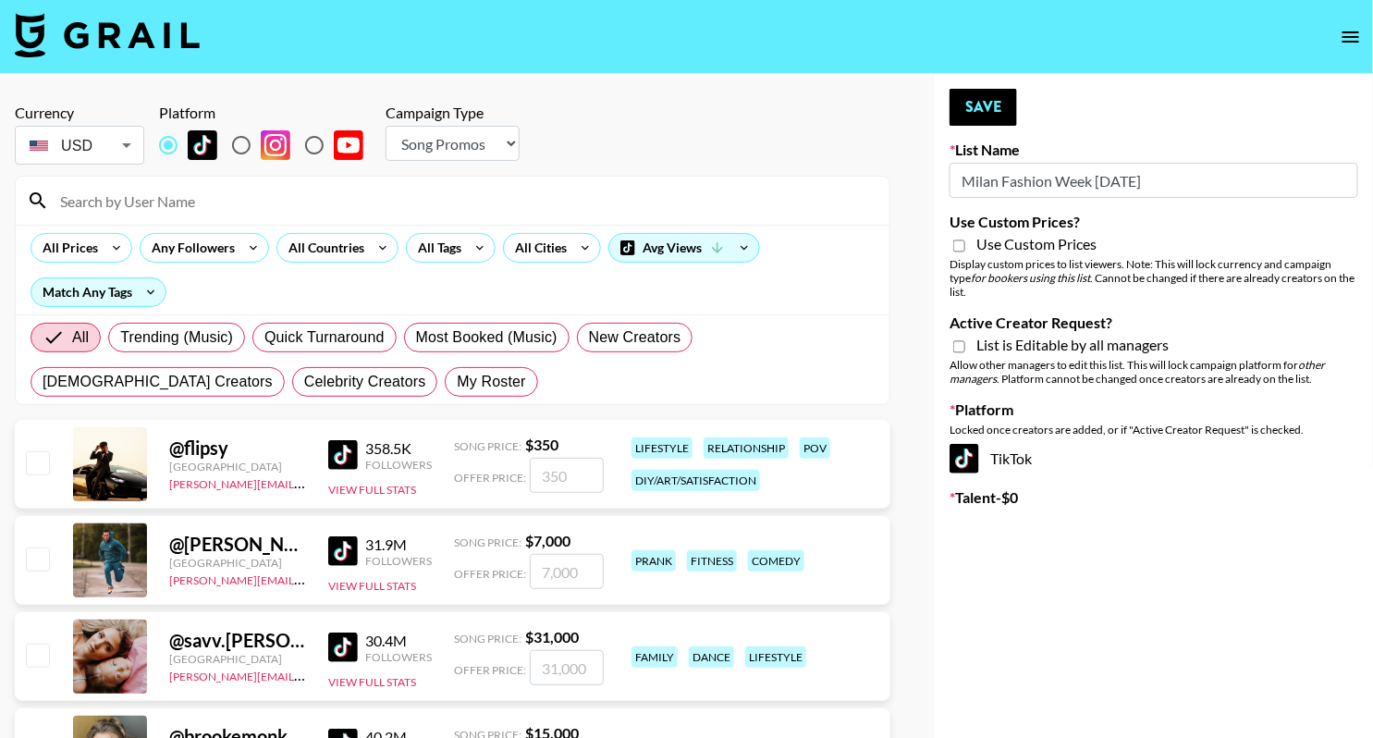
type input "Milan Fashion Week [DATE]"
click at [968, 336] on div "List is Editable by all managers" at bounding box center [1154, 347] width 409 height 22
click at [962, 338] on input "Active Creator Request?" at bounding box center [959, 346] width 12 height 17
checkbox input "true"
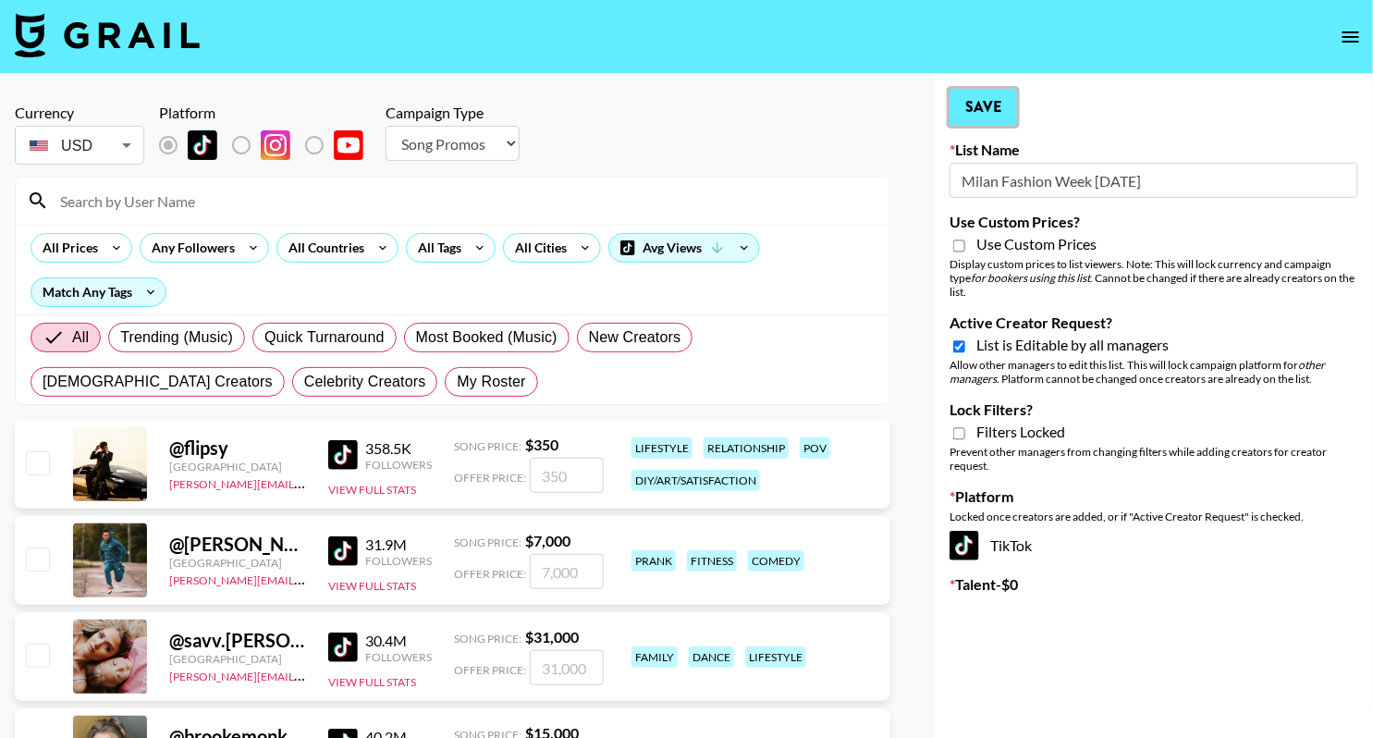
click at [1006, 104] on button "Save" at bounding box center [984, 107] width 68 height 37
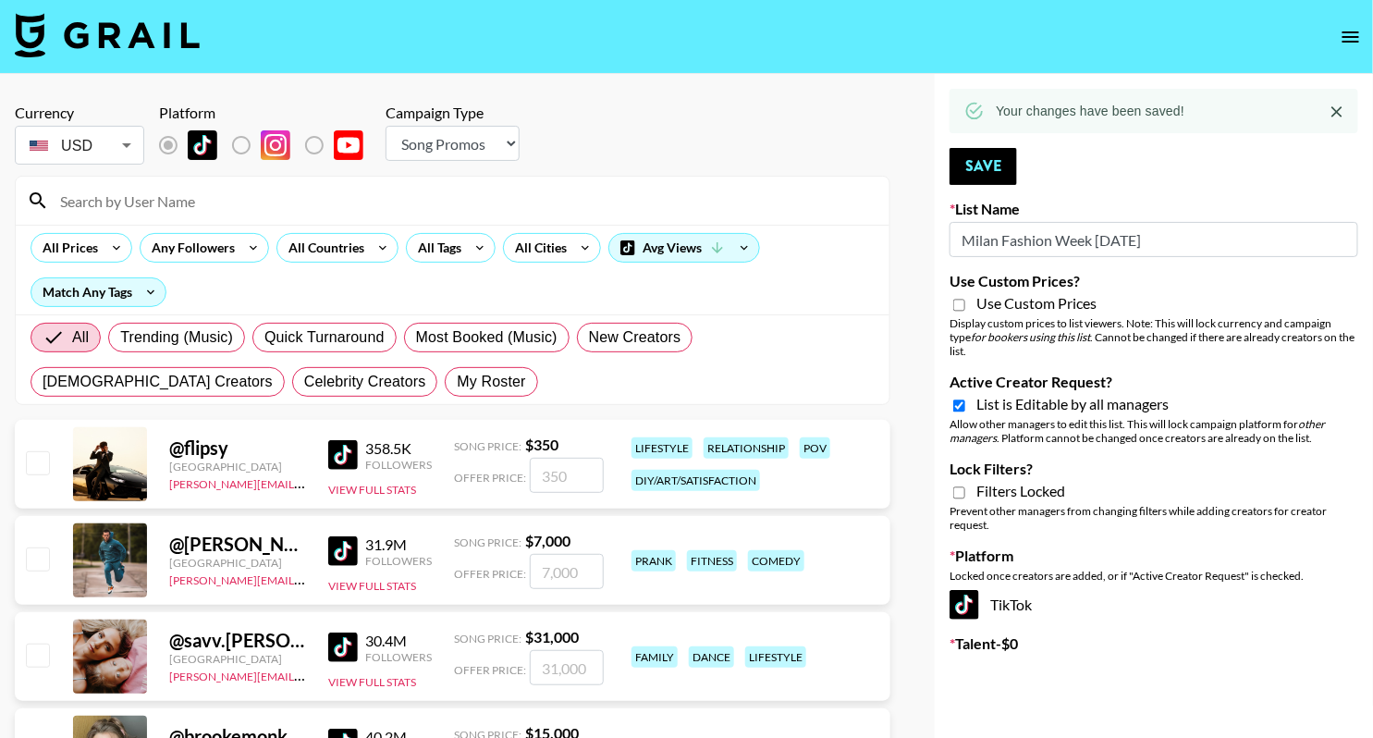
click at [1352, 39] on icon "open drawer" at bounding box center [1351, 37] width 22 height 22
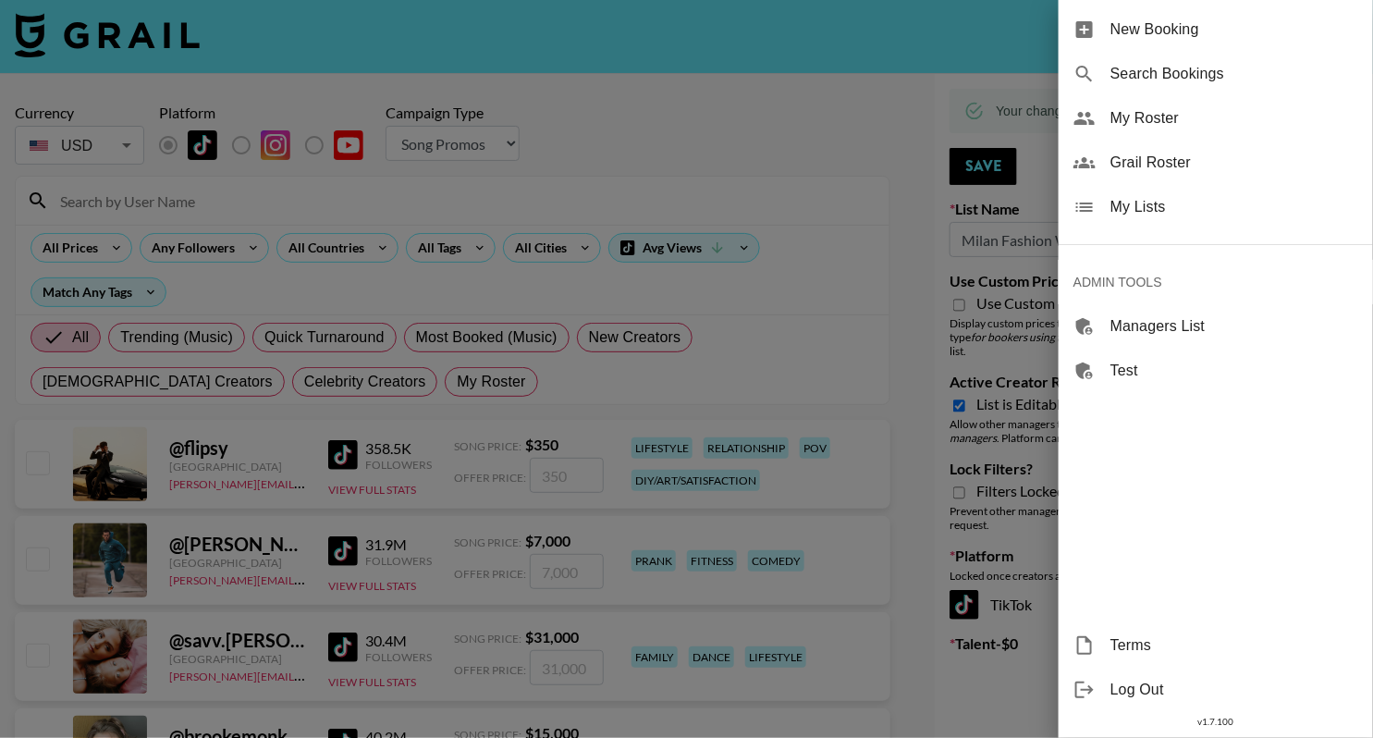
click at [1124, 211] on span "My Lists" at bounding box center [1235, 207] width 248 height 22
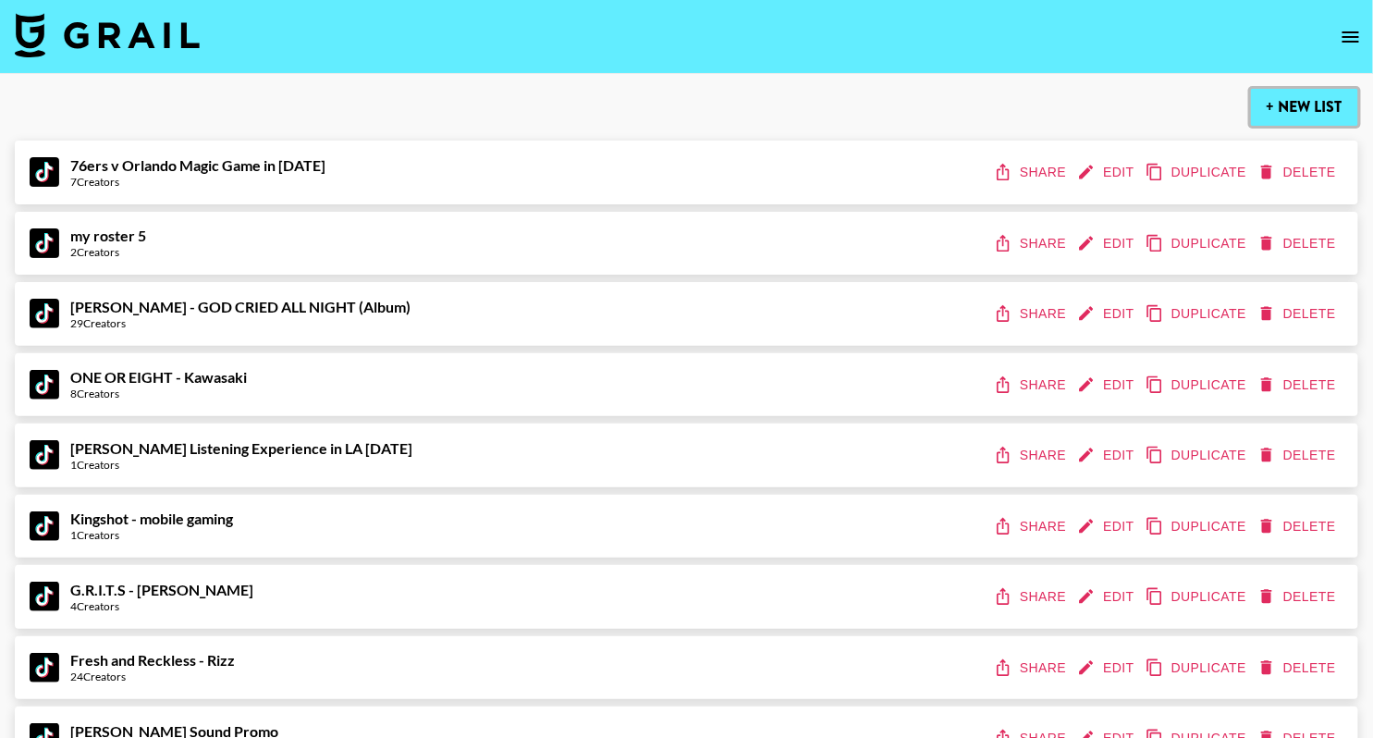
click at [1284, 105] on button "+ New List" at bounding box center [1304, 107] width 107 height 37
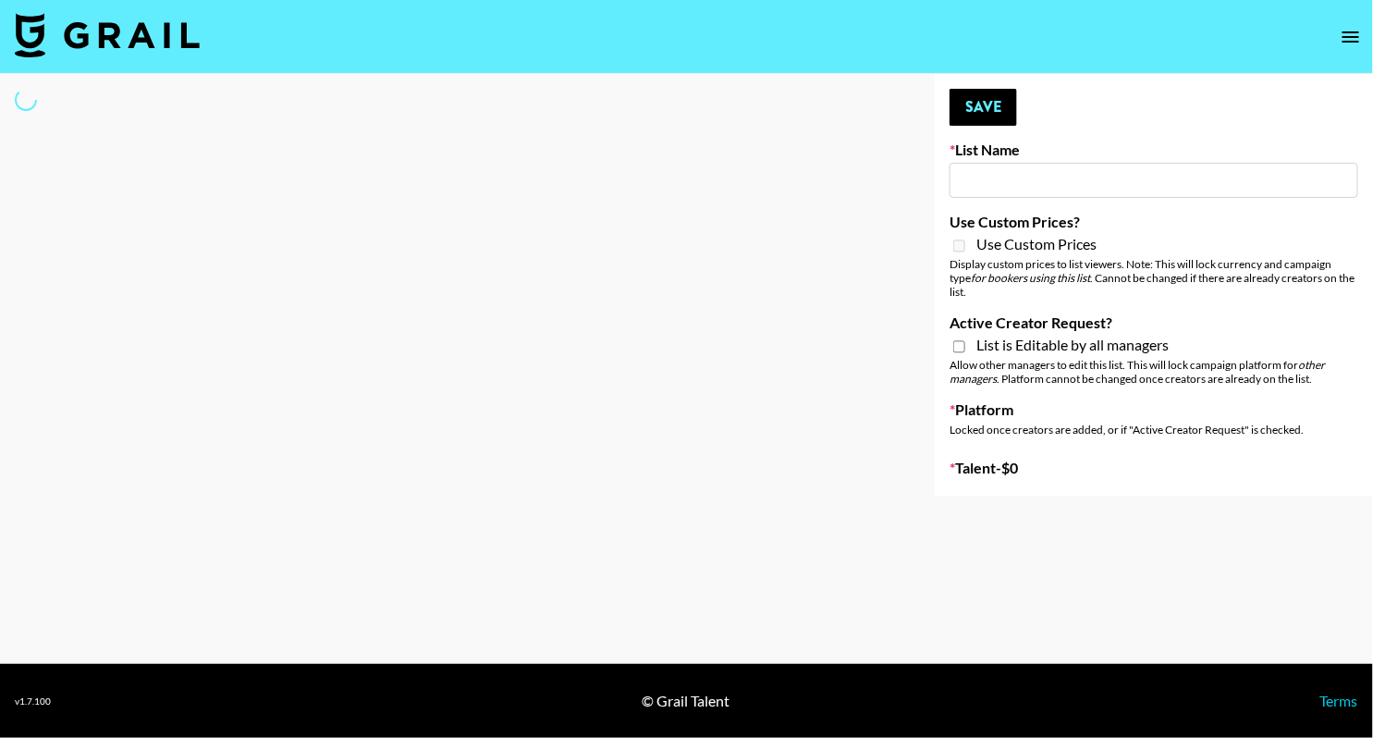
type input "New List"
select select "Song"
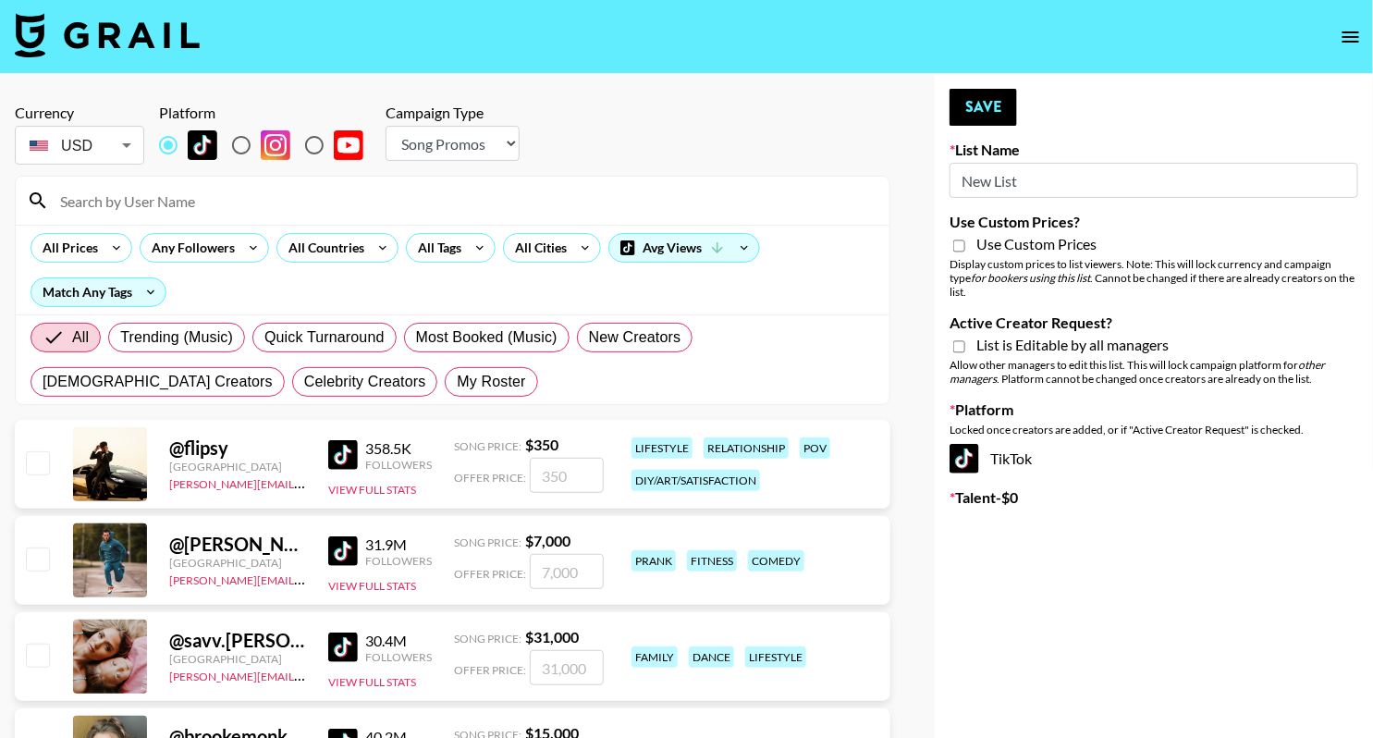
click at [1043, 187] on input "New List" at bounding box center [1154, 180] width 409 height 35
click at [1043, 188] on input "New List" at bounding box center [1154, 180] width 409 height 35
paste input "-------------------------------------------------------------------------------…"
click at [1025, 196] on input "New List" at bounding box center [1154, 180] width 409 height 35
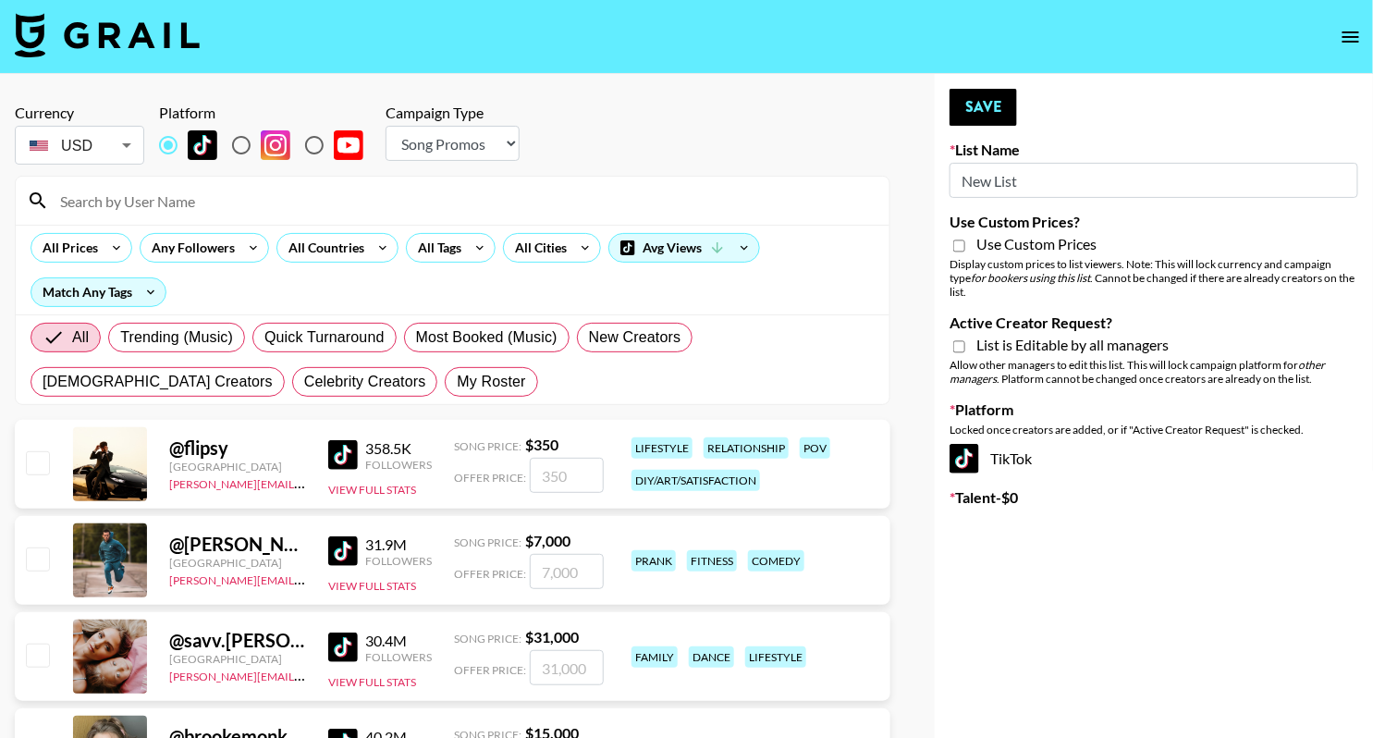
click at [1025, 196] on input "New List" at bounding box center [1154, 180] width 409 height 35
paste input "MAYA Book Launch on Kickstarter"
type input "MAYA Book Launch on Kickstarter"
click at [503, 138] on select "Choose Type... Song Promos Brand Promos" at bounding box center [453, 143] width 134 height 35
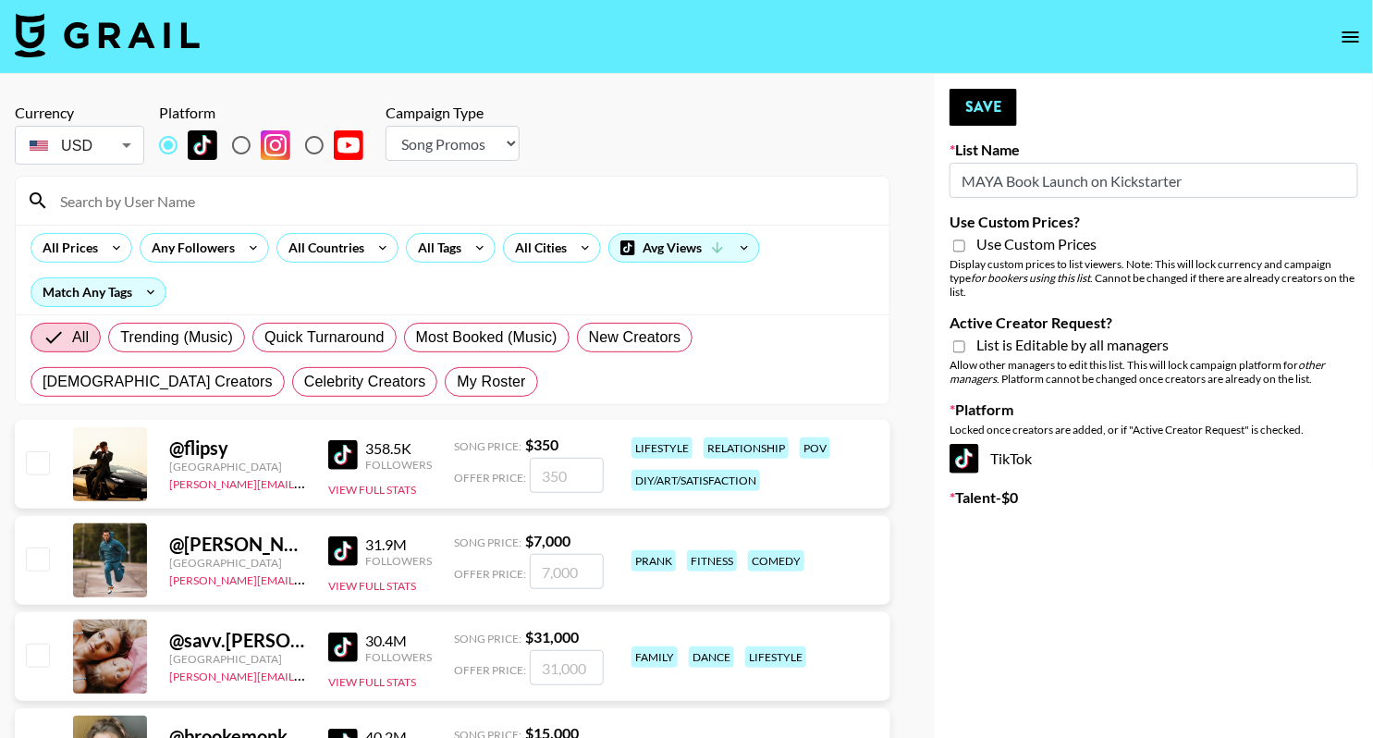
select select "Brand"
click at [386, 126] on select "Choose Type... Song Promos Brand Promos" at bounding box center [453, 143] width 134 height 35
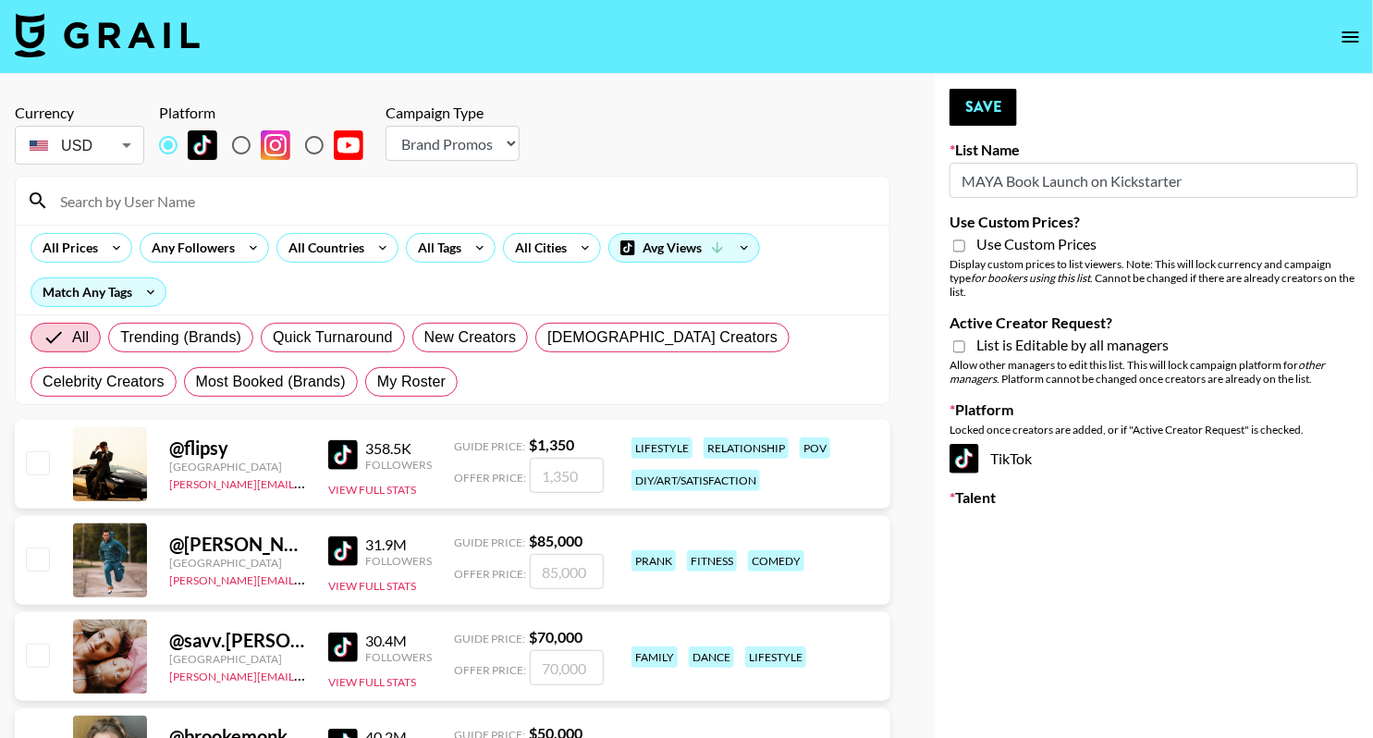
click at [1009, 242] on span "Use Custom Prices" at bounding box center [1037, 244] width 120 height 18
click at [965, 242] on input "Use Custom Prices?" at bounding box center [959, 246] width 12 height 17
checkbox input "true"
click at [964, 338] on input "Active Creator Request?" at bounding box center [959, 346] width 12 height 17
checkbox input "true"
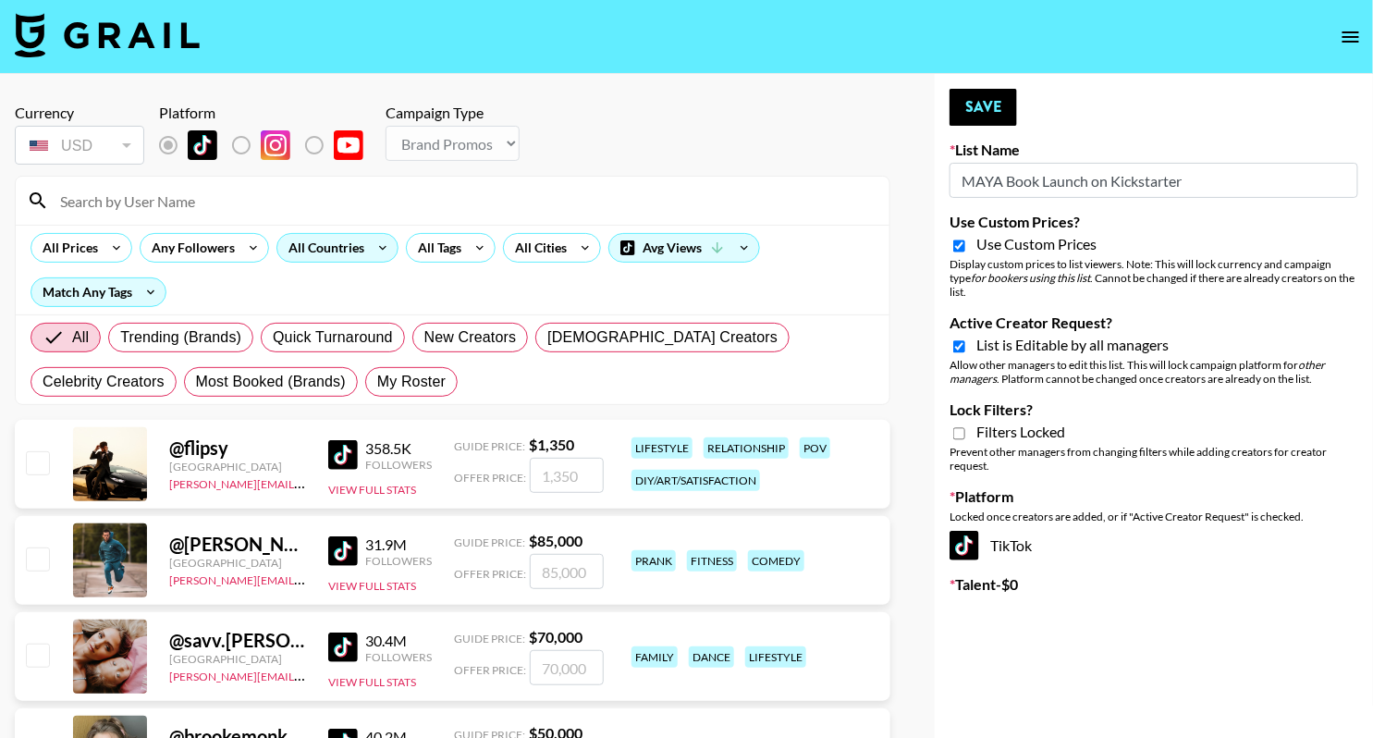
click at [368, 248] on icon at bounding box center [383, 248] width 30 height 28
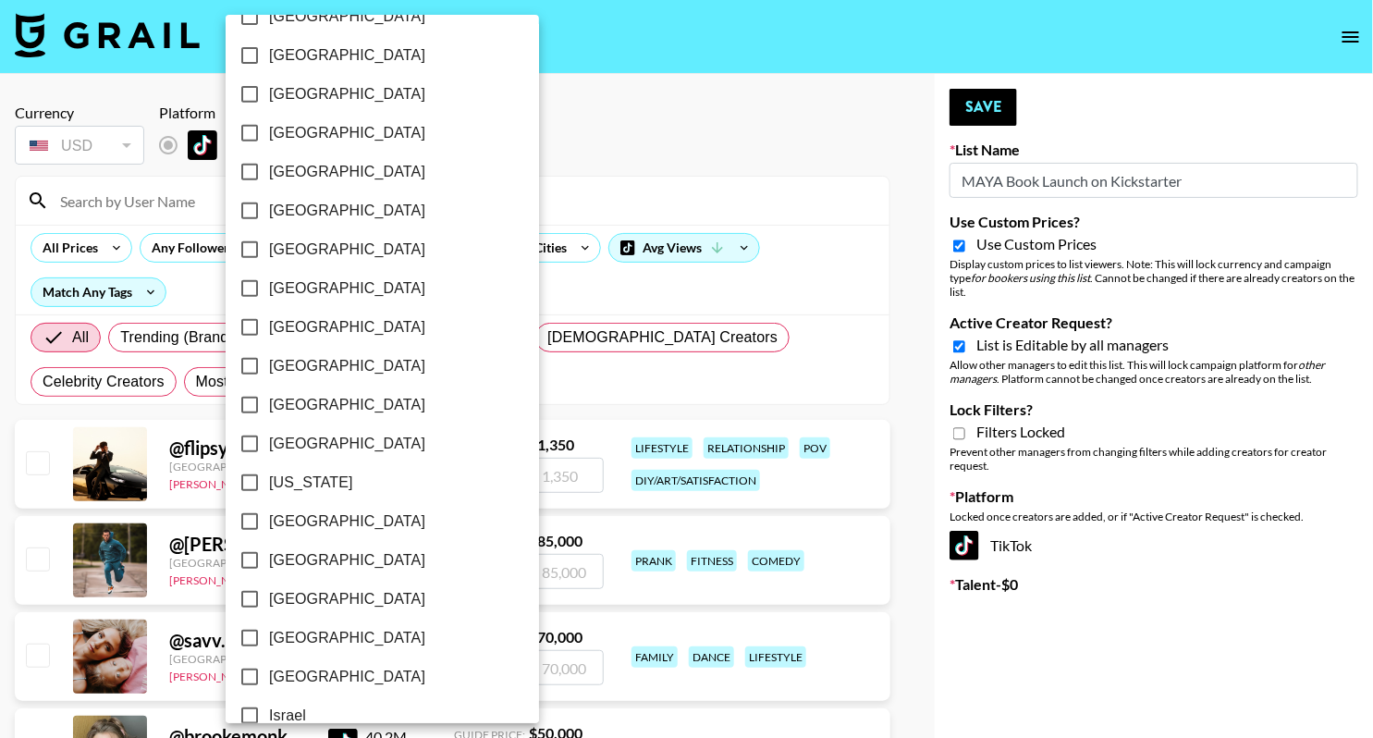
scroll to position [1418, 0]
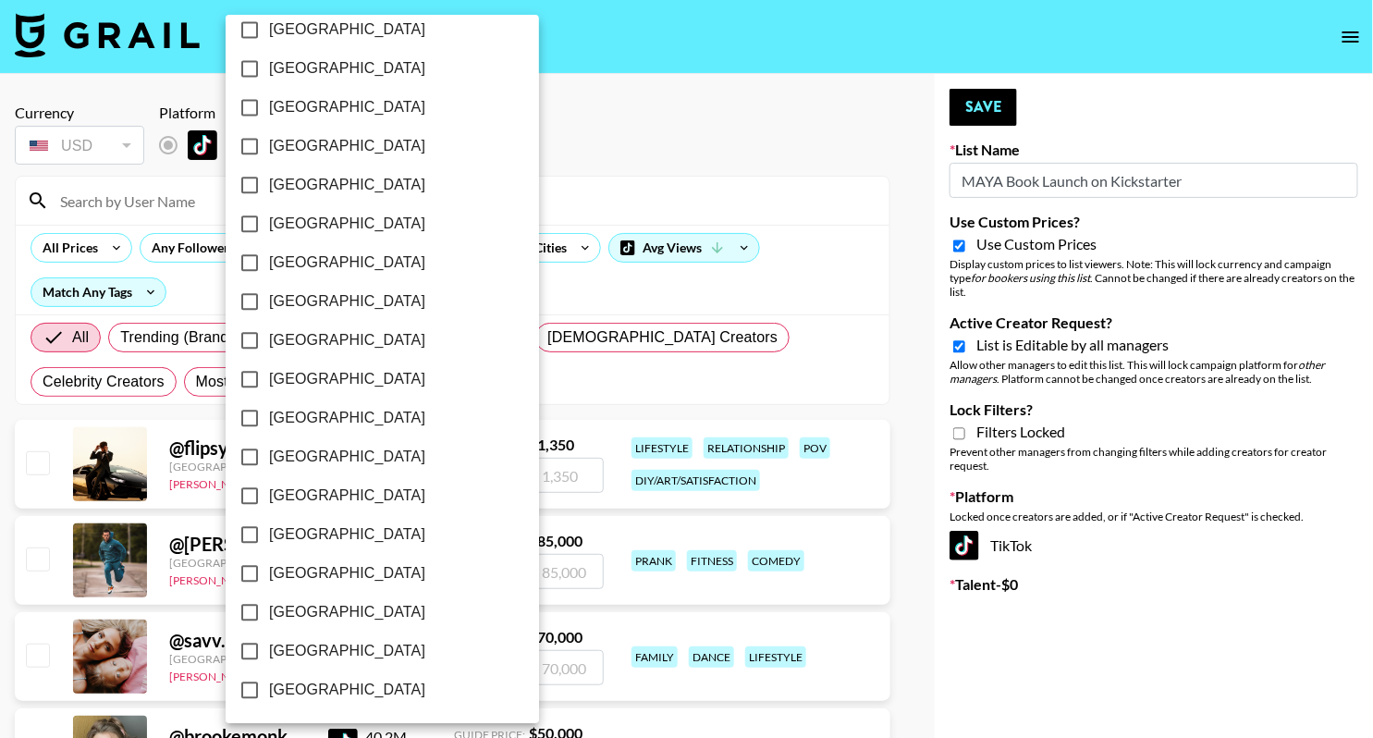
click at [300, 653] on span "[GEOGRAPHIC_DATA]" at bounding box center [347, 651] width 156 height 22
click at [269, 653] on input "[GEOGRAPHIC_DATA]" at bounding box center [249, 651] width 39 height 39
checkbox input "true"
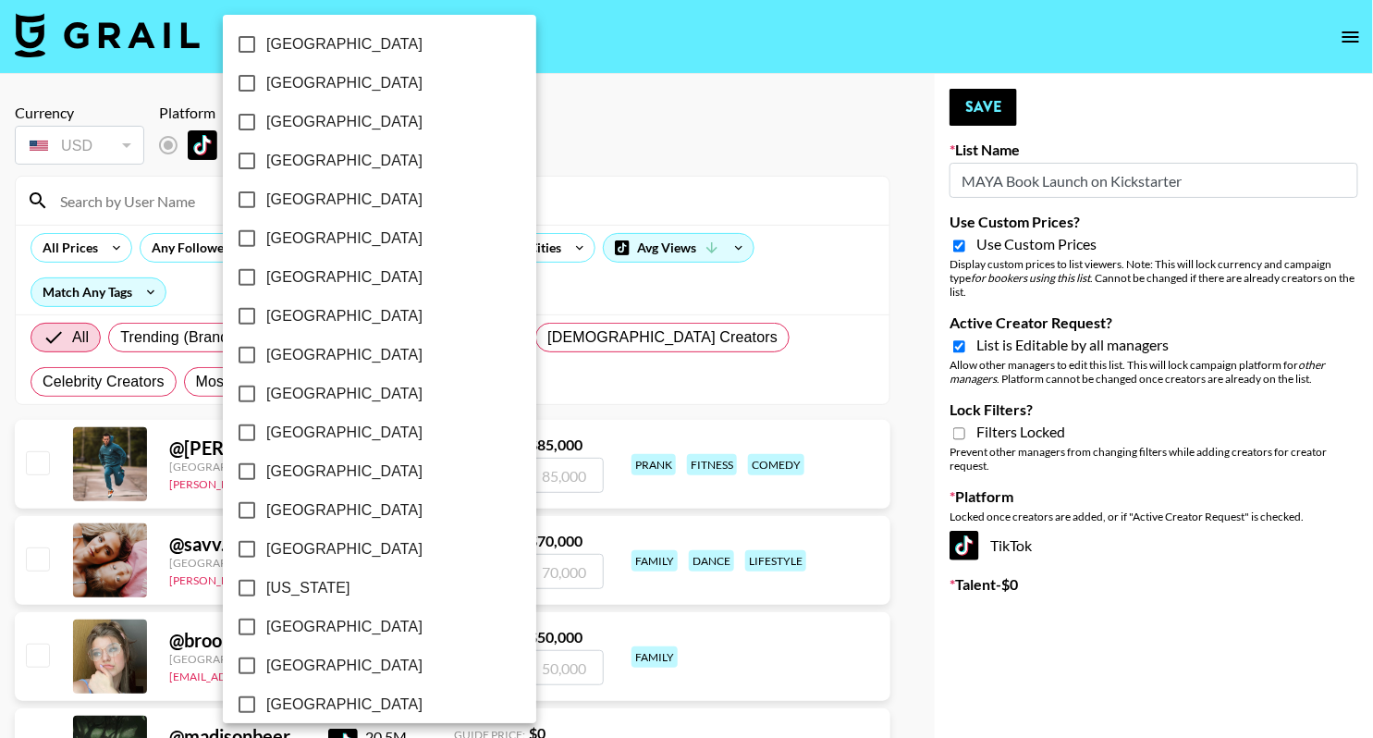
scroll to position [0, 0]
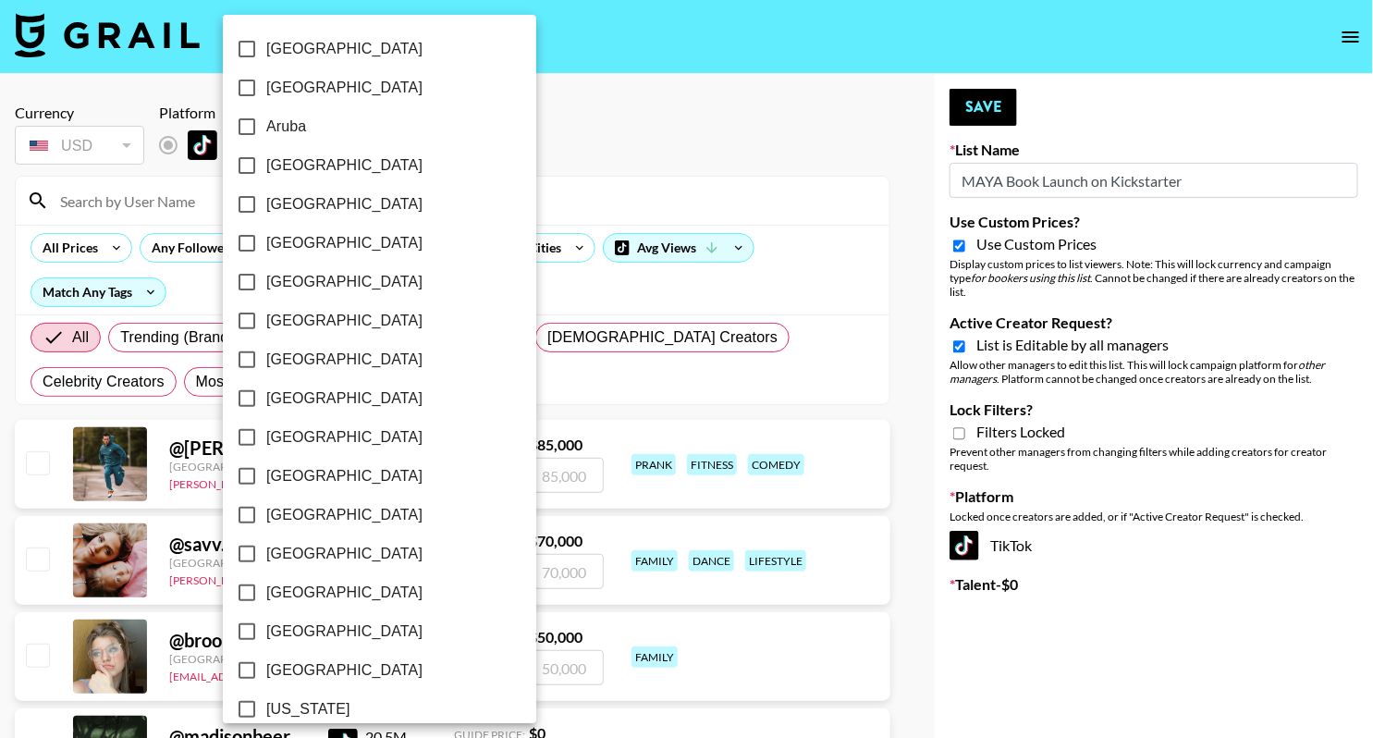
click at [293, 359] on span "[GEOGRAPHIC_DATA]" at bounding box center [344, 360] width 156 height 22
click at [266, 359] on input "[GEOGRAPHIC_DATA]" at bounding box center [246, 359] width 39 height 39
checkbox input "true"
click at [615, 167] on div at bounding box center [686, 369] width 1373 height 738
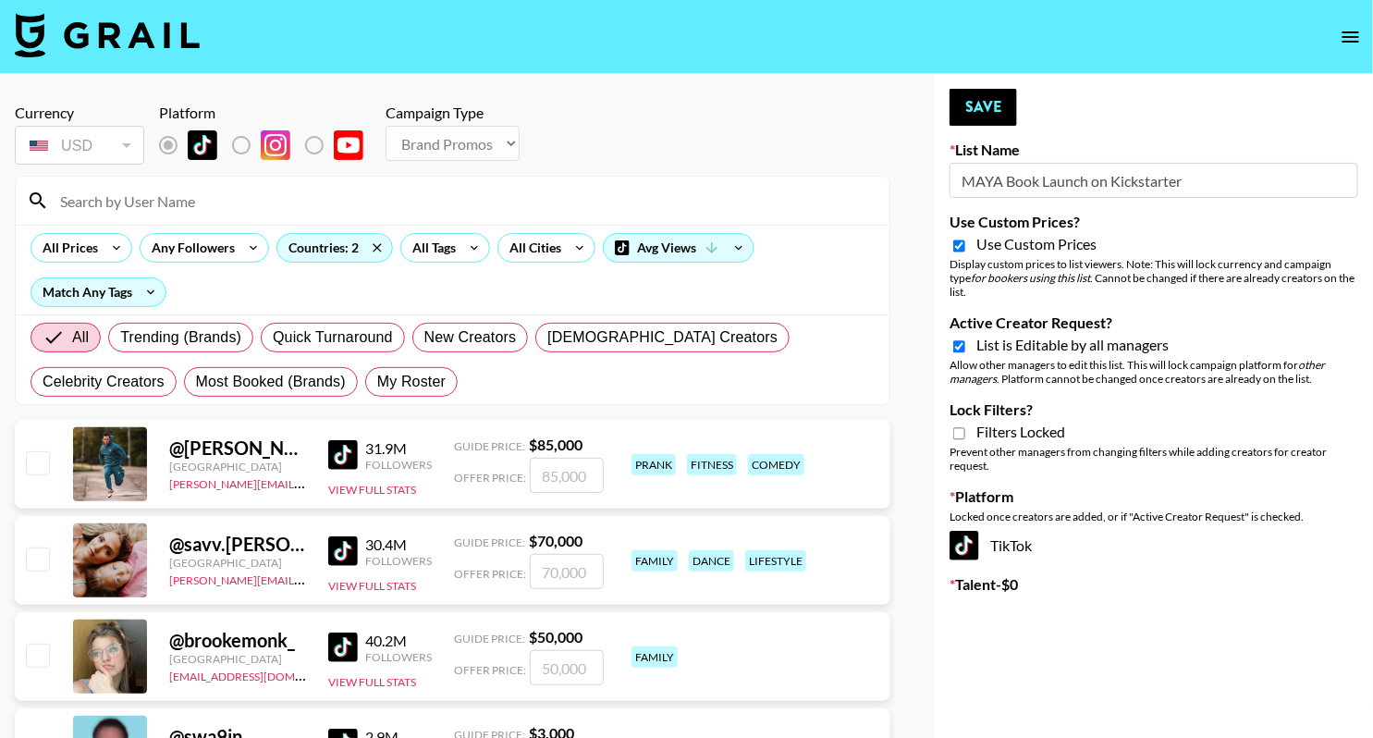
click at [955, 426] on input "Lock Filters?" at bounding box center [959, 433] width 12 height 17
checkbox input "true"
click at [1000, 102] on button "Save" at bounding box center [984, 107] width 68 height 37
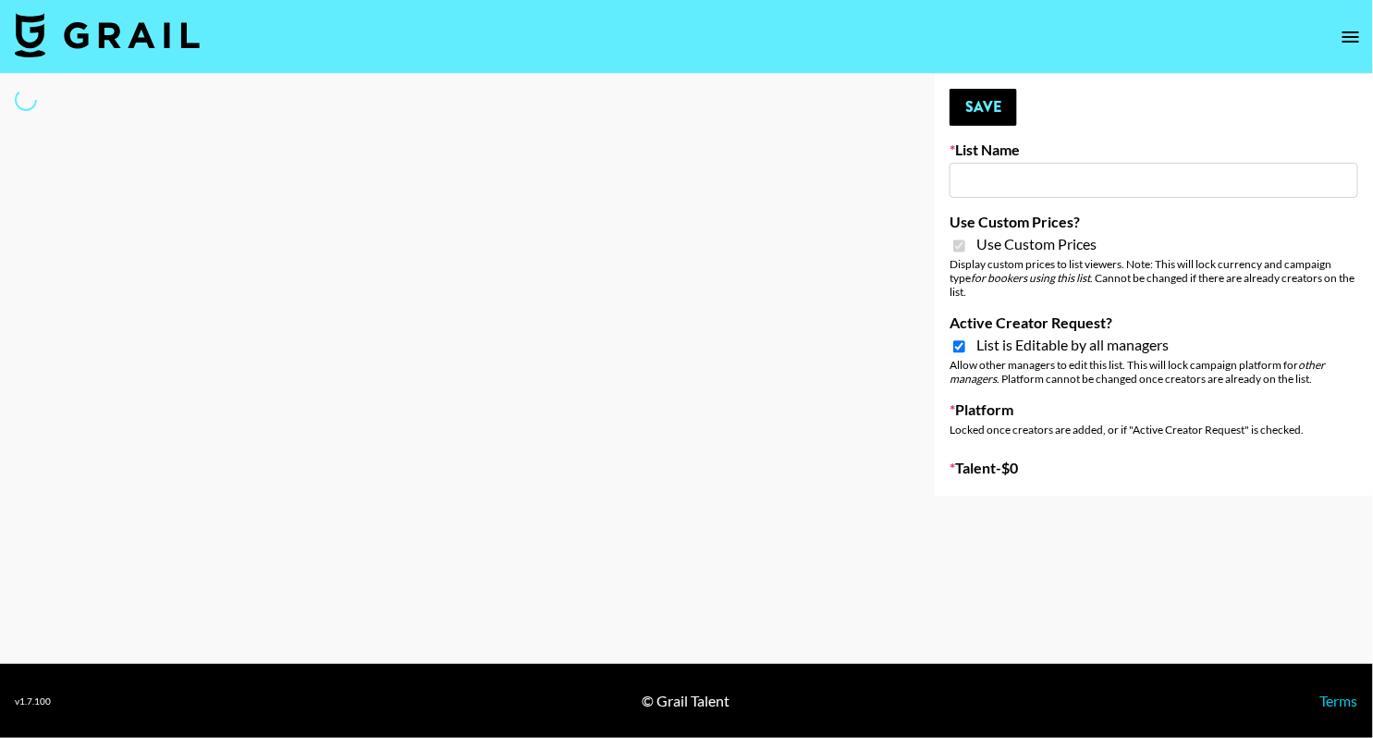
type input "Content Labs for Govee's TV Backlight 3."
checkbox input "true"
select select "Brand"
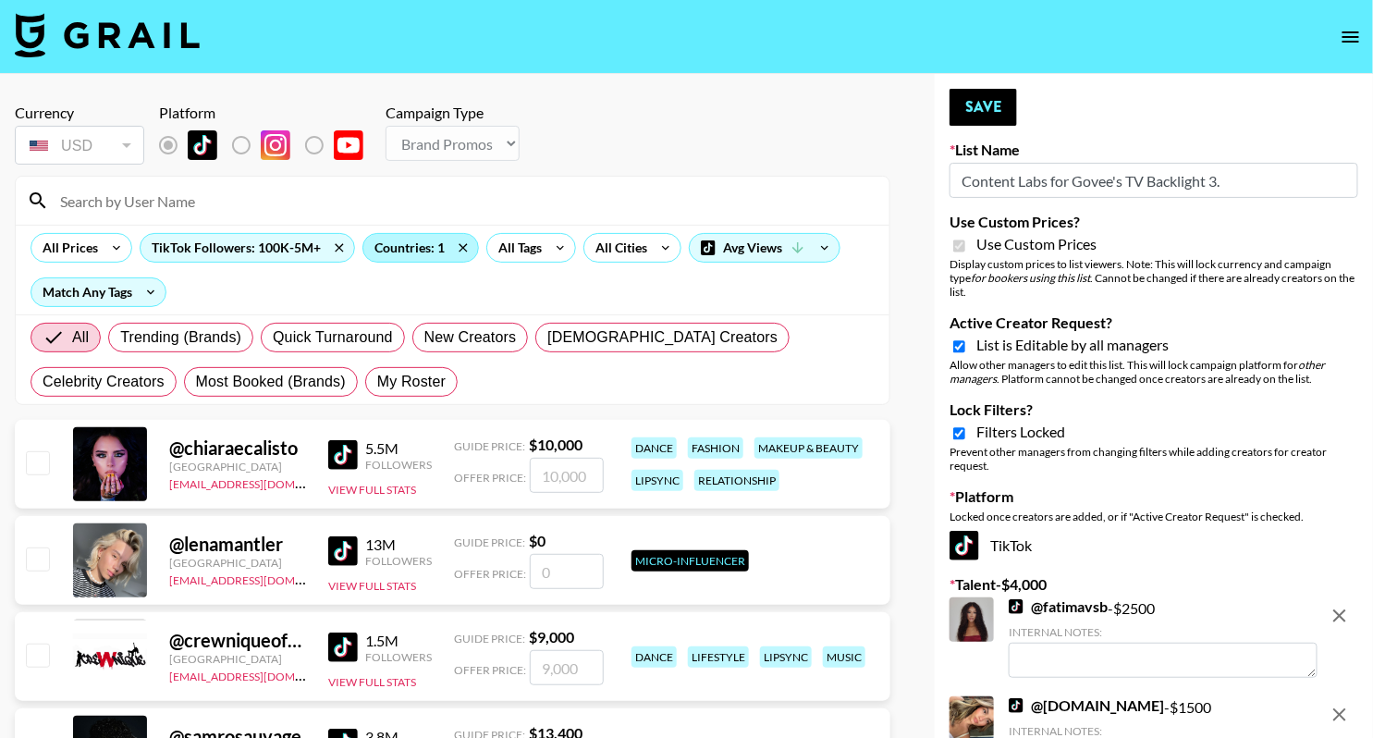
click at [412, 250] on div "Countries: 1" at bounding box center [420, 248] width 115 height 28
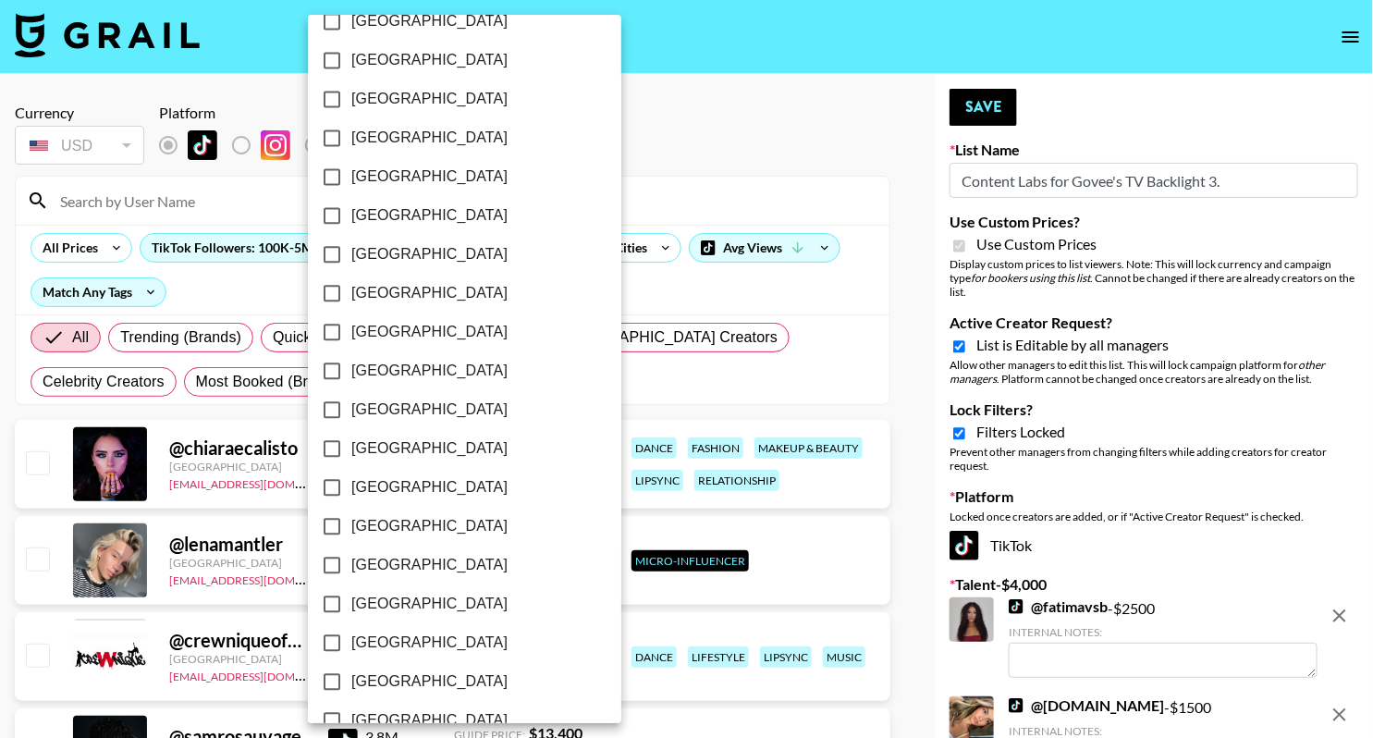
scroll to position [1418, 0]
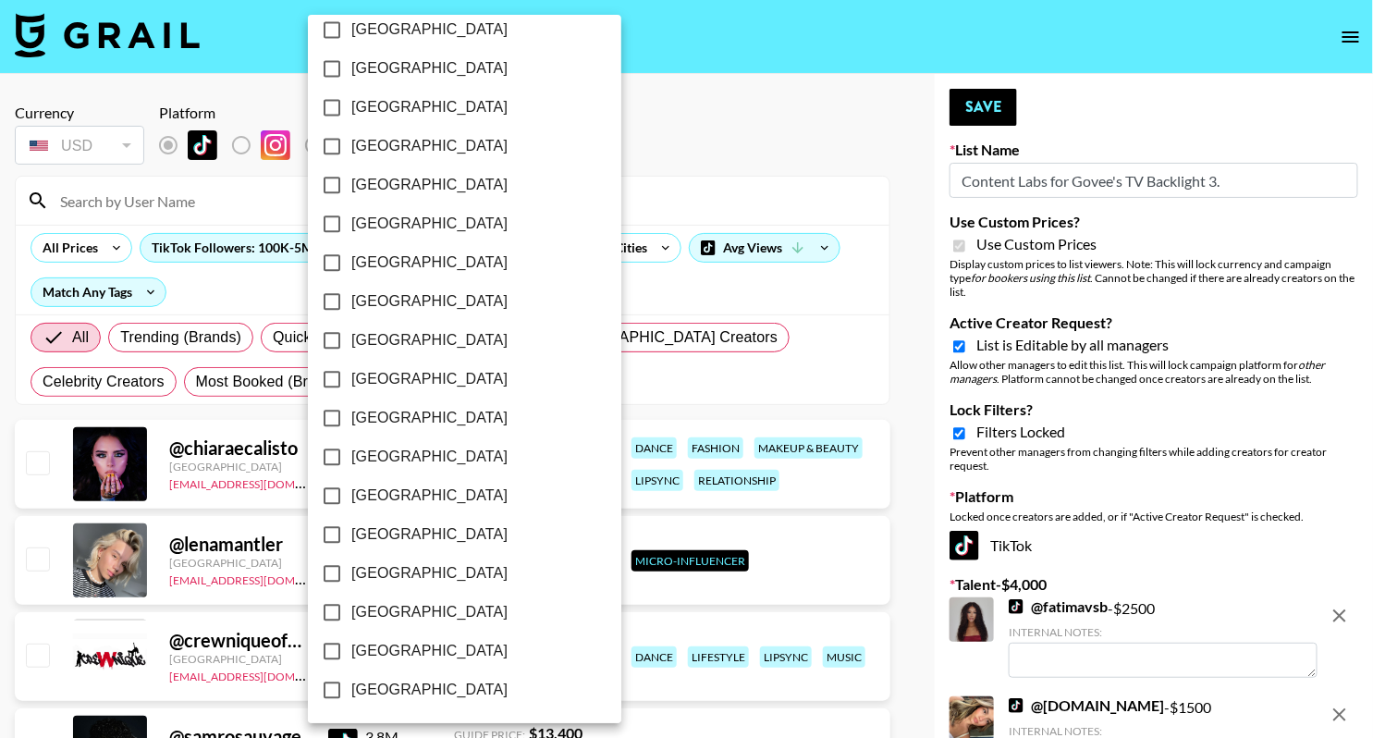
click at [407, 652] on span "[GEOGRAPHIC_DATA]" at bounding box center [429, 651] width 156 height 22
click at [351, 652] on input "[GEOGRAPHIC_DATA]" at bounding box center [332, 651] width 39 height 39
checkbox input "true"
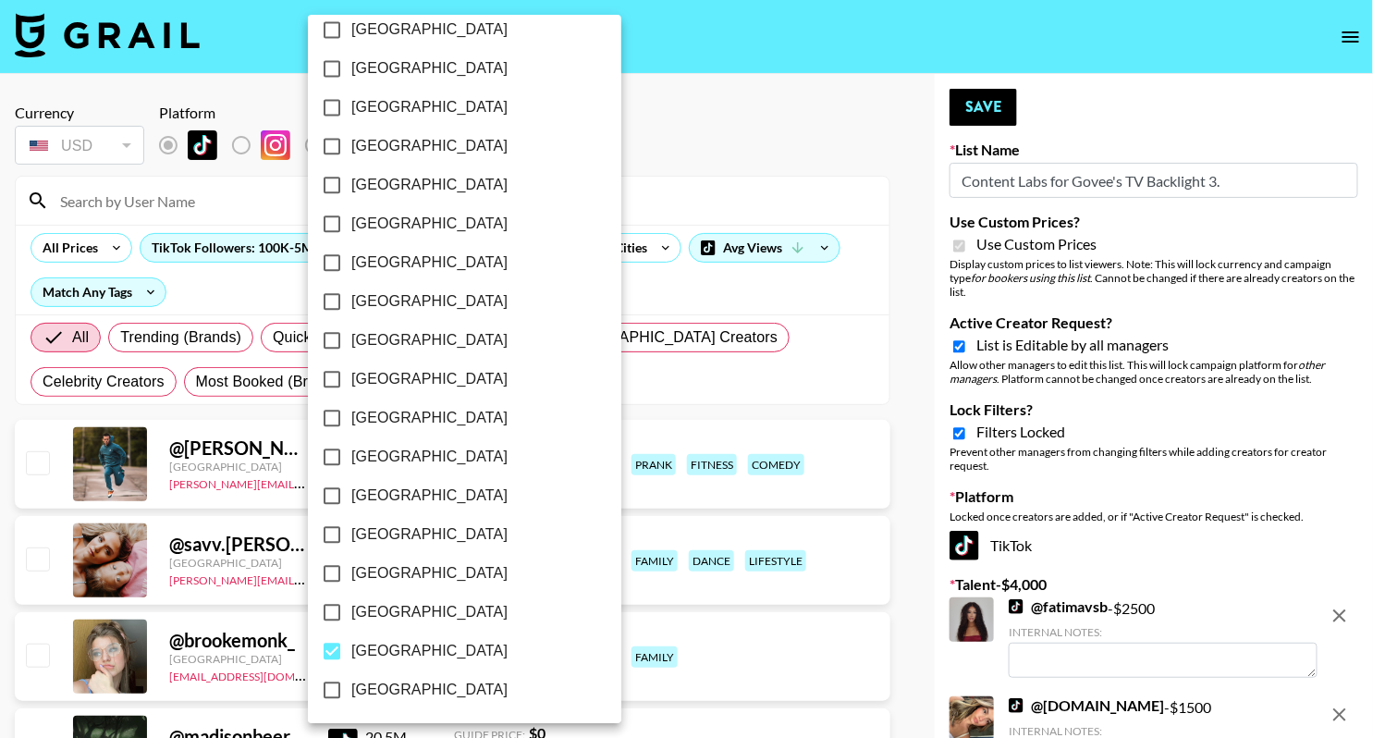
click at [768, 140] on div at bounding box center [686, 369] width 1373 height 738
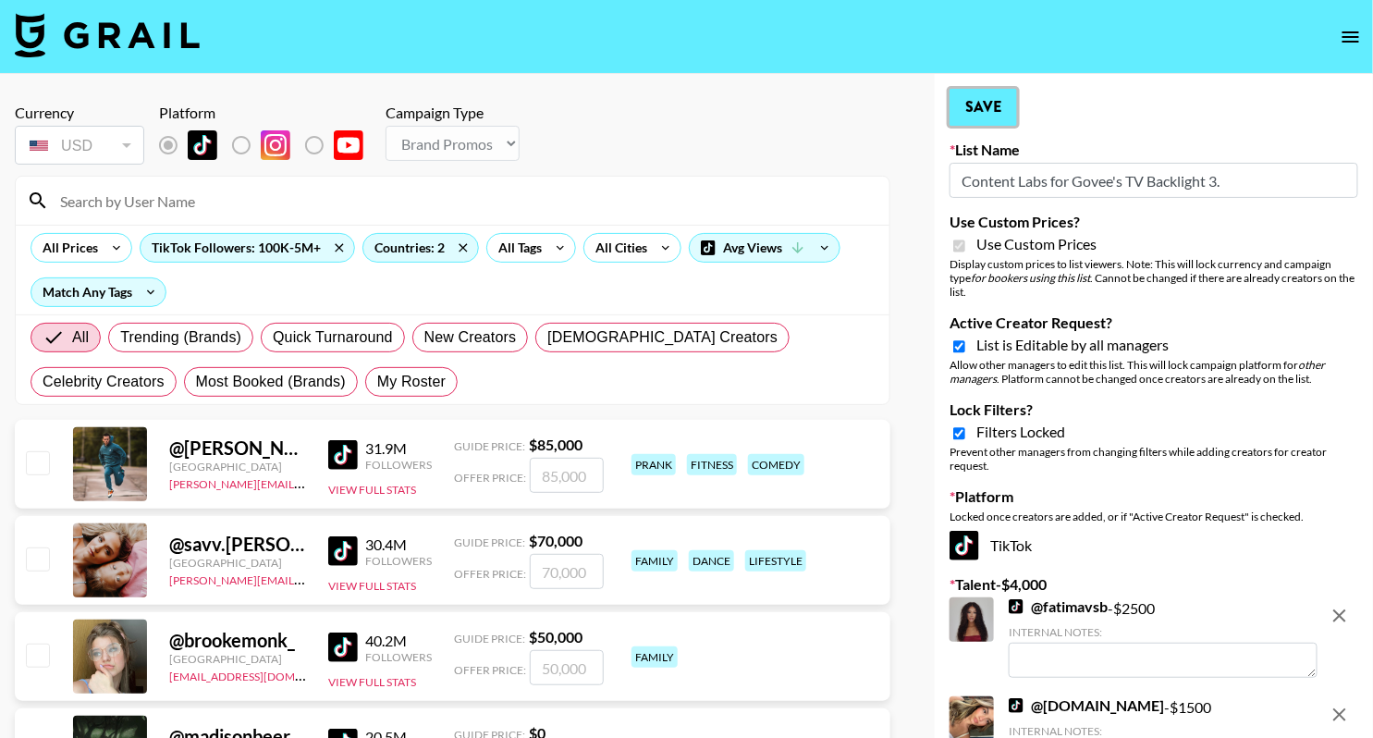
click at [997, 104] on button "Save" at bounding box center [984, 107] width 68 height 37
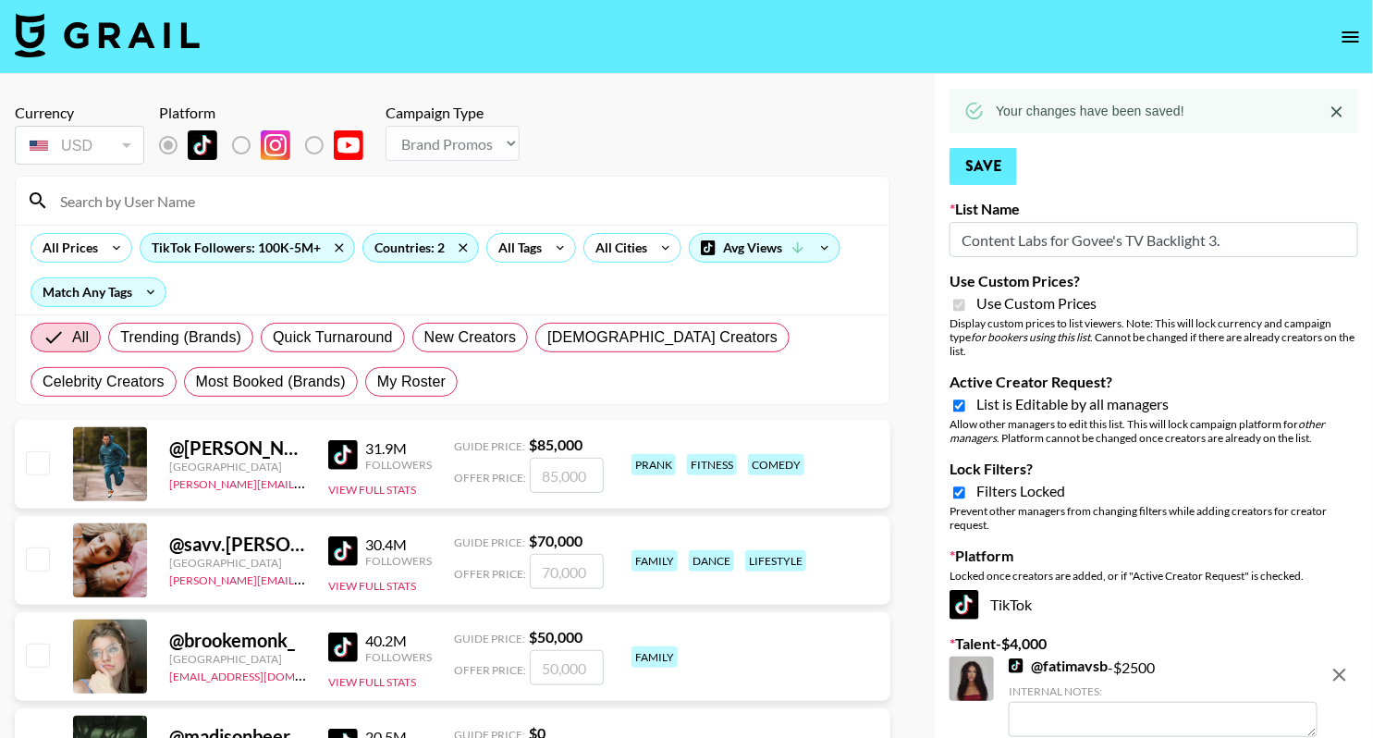
click at [997, 104] on div "Your changes have been saved!" at bounding box center [1090, 110] width 189 height 33
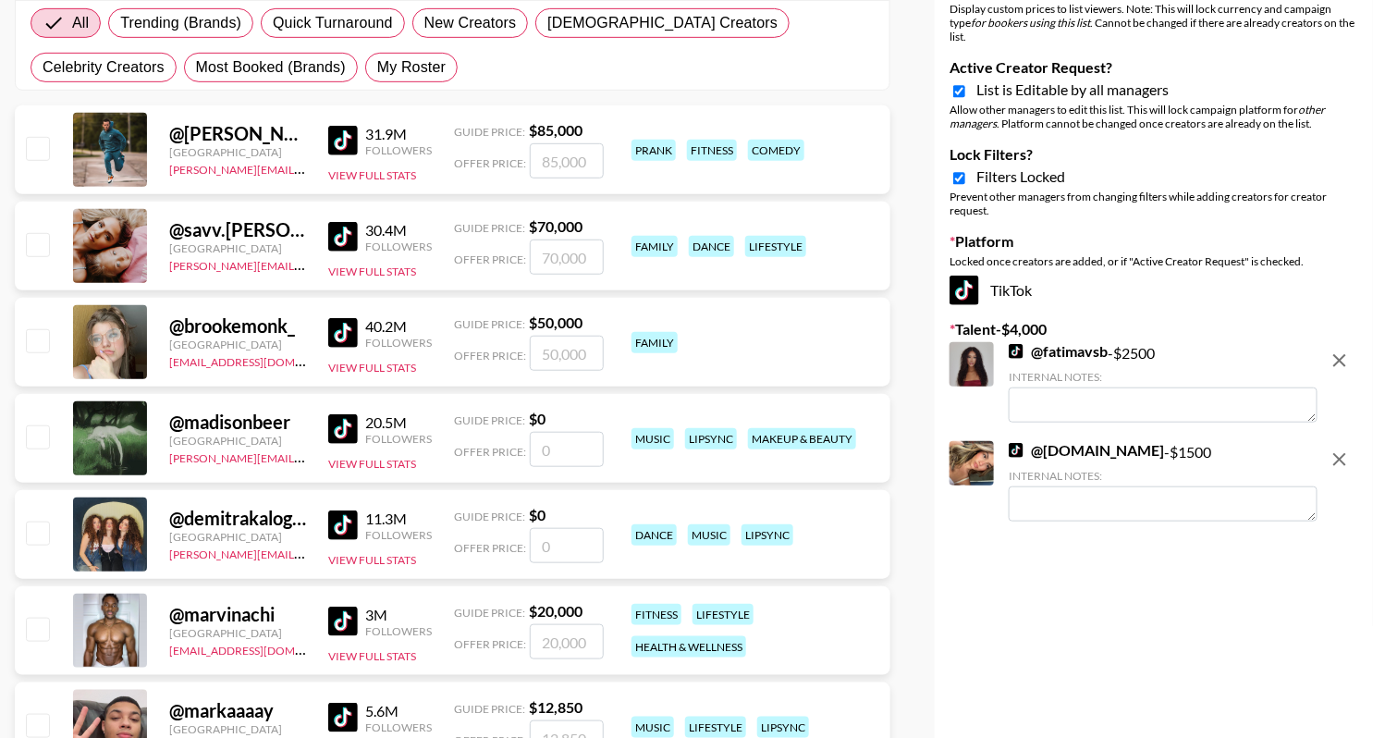
scroll to position [0, 0]
